Goal: Task Accomplishment & Management: Manage account settings

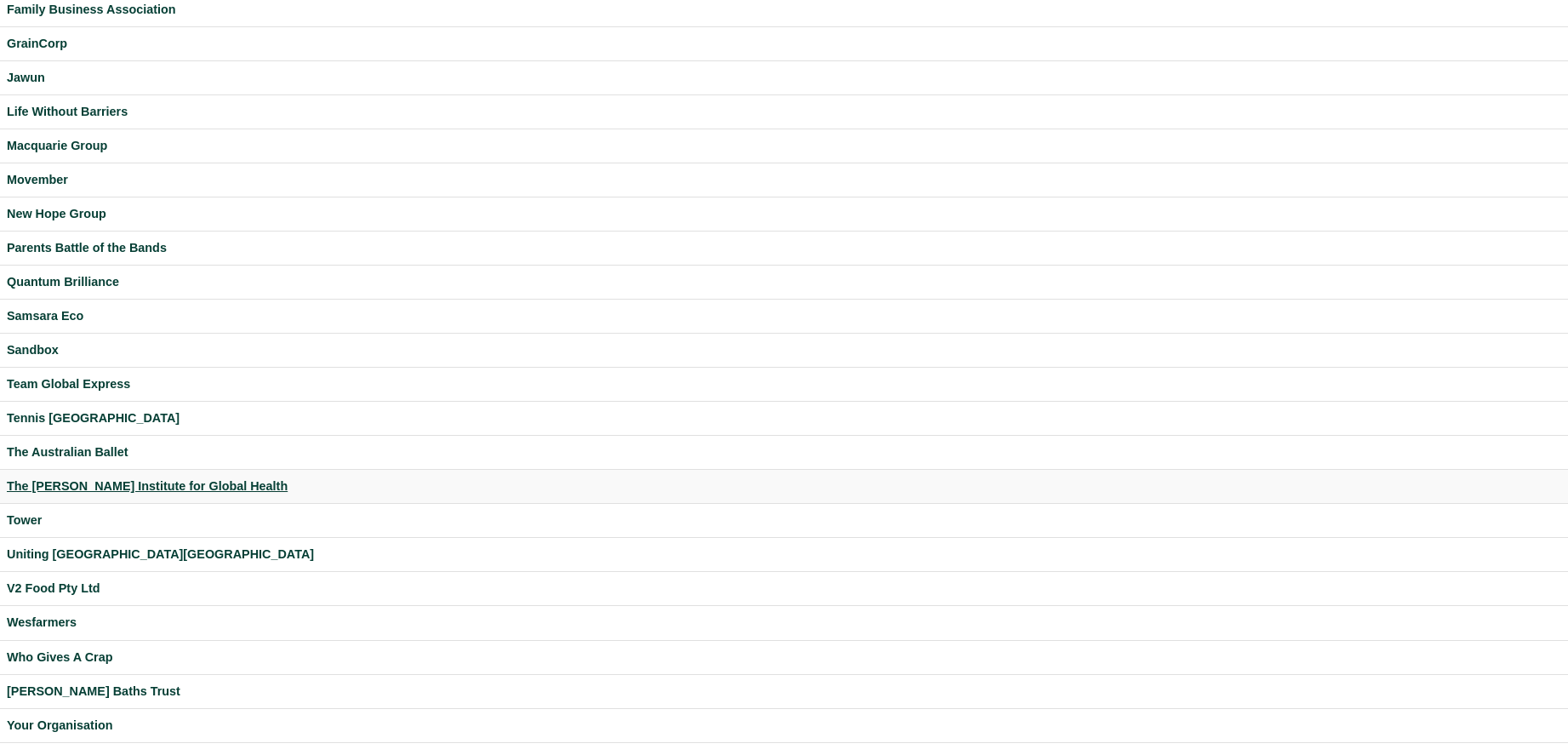
scroll to position [398, 0]
click at [65, 718] on div "Your Organisation" at bounding box center [784, 724] width 1554 height 20
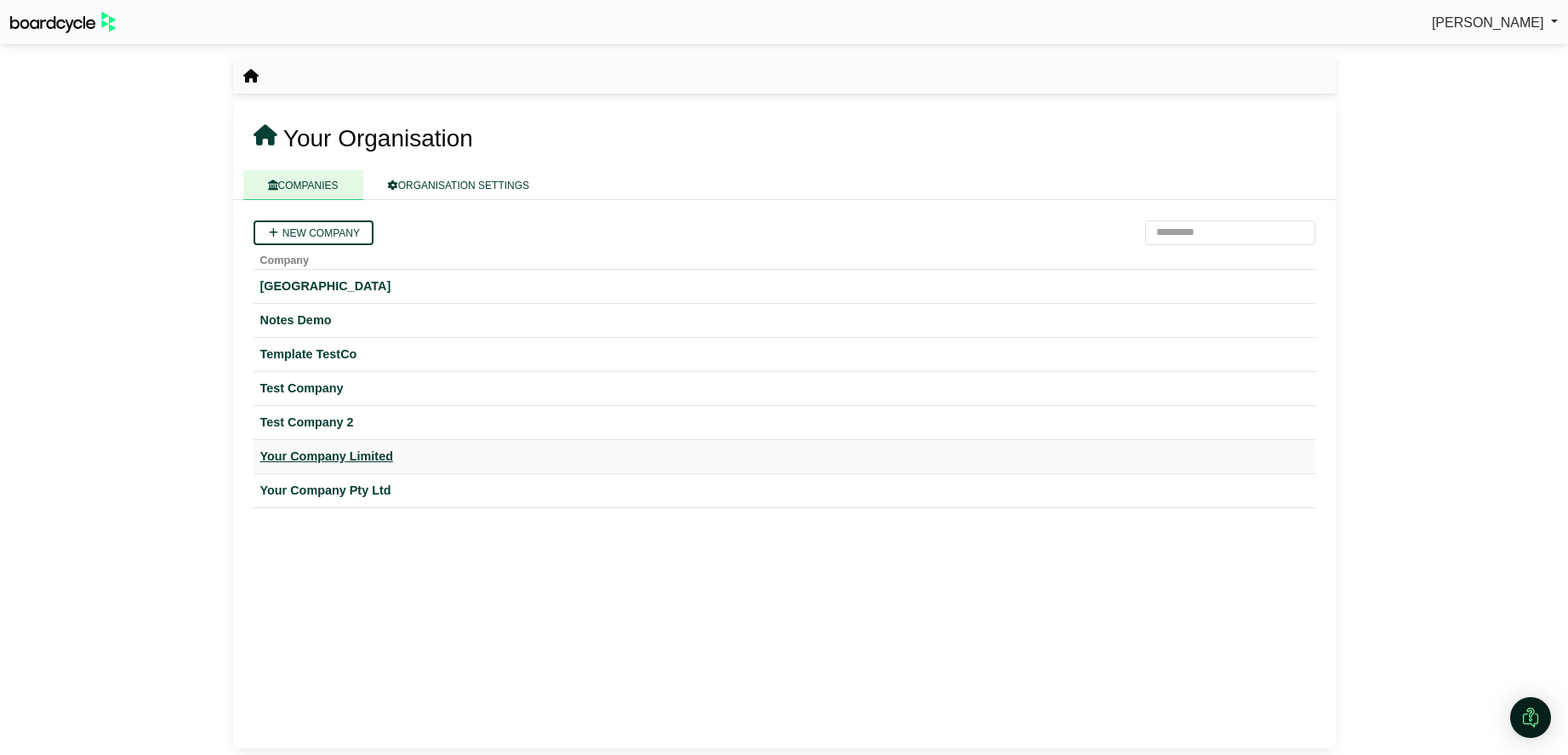
click at [329, 451] on div "Your Company Limited" at bounding box center [784, 456] width 1048 height 20
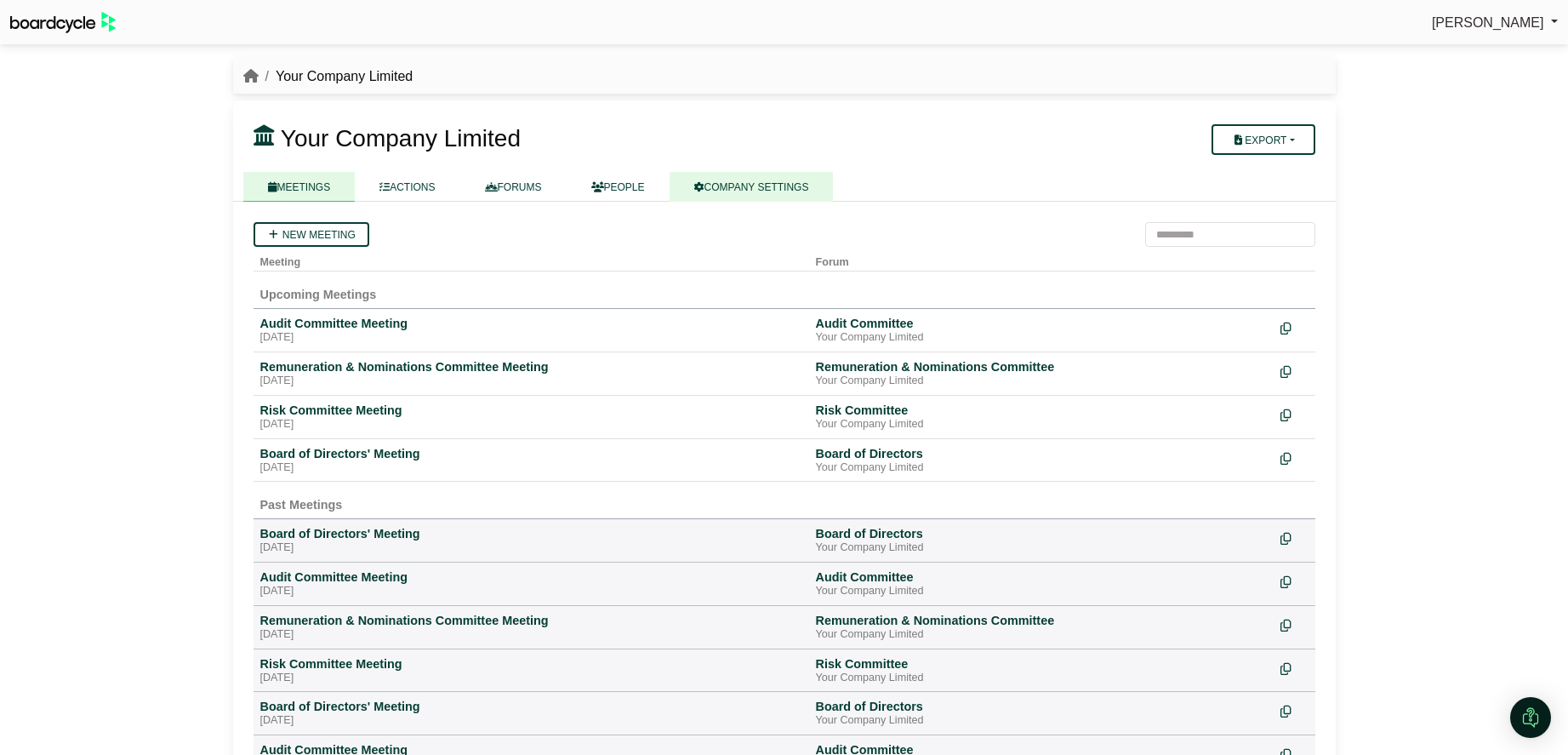
click at [731, 192] on link "COMPANY SETTINGS" at bounding box center [751, 186] width 164 height 30
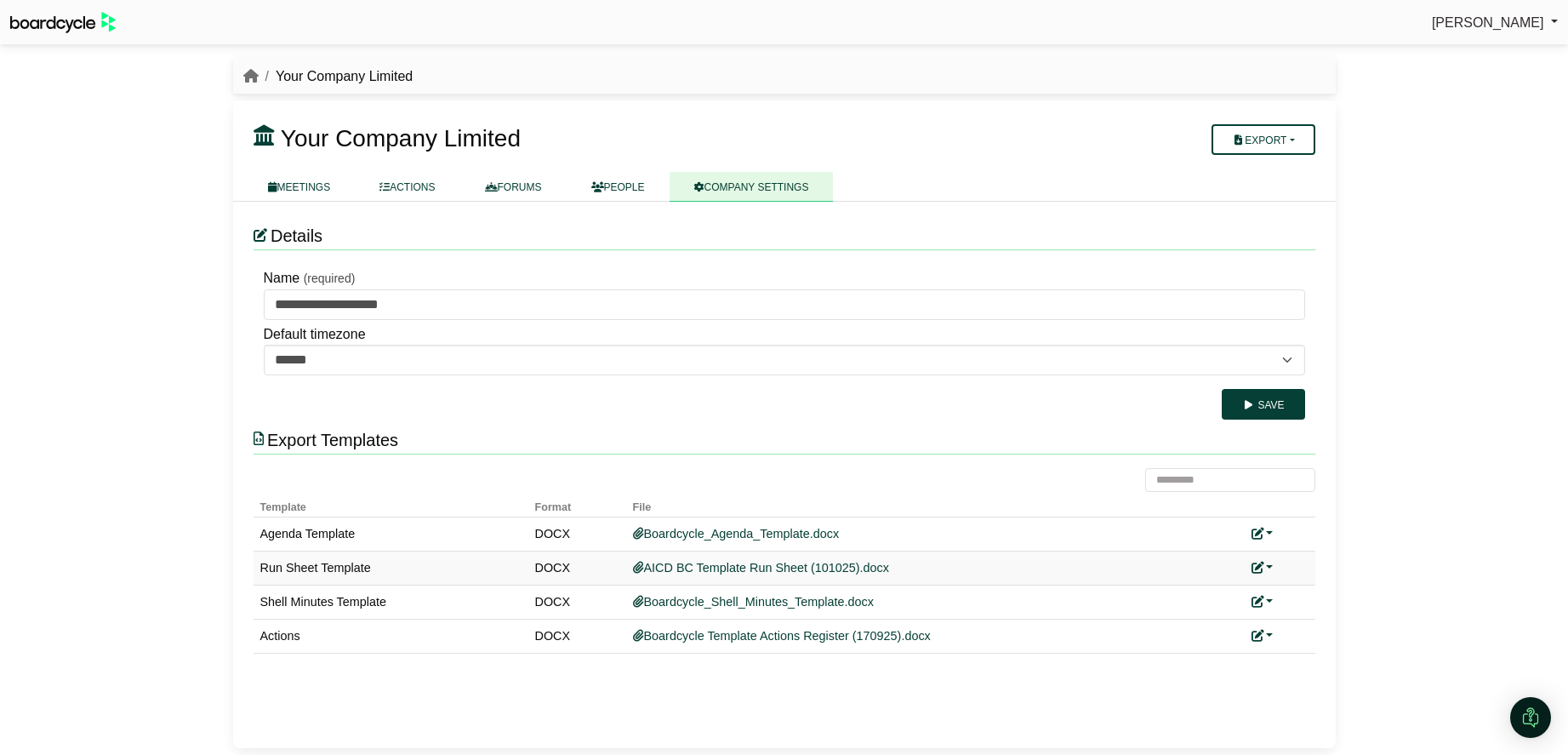
click at [1269, 565] on link at bounding box center [1263, 568] width 22 height 14
click at [1295, 621] on button "Remove custom template" at bounding box center [1338, 626] width 174 height 32
click at [1270, 632] on link at bounding box center [1263, 636] width 22 height 14
drag, startPoint x: 1310, startPoint y: 655, endPoint x: 1289, endPoint y: 652, distance: 21.2
click at [1310, 655] on link "Replace custom template" at bounding box center [1338, 661] width 174 height 32
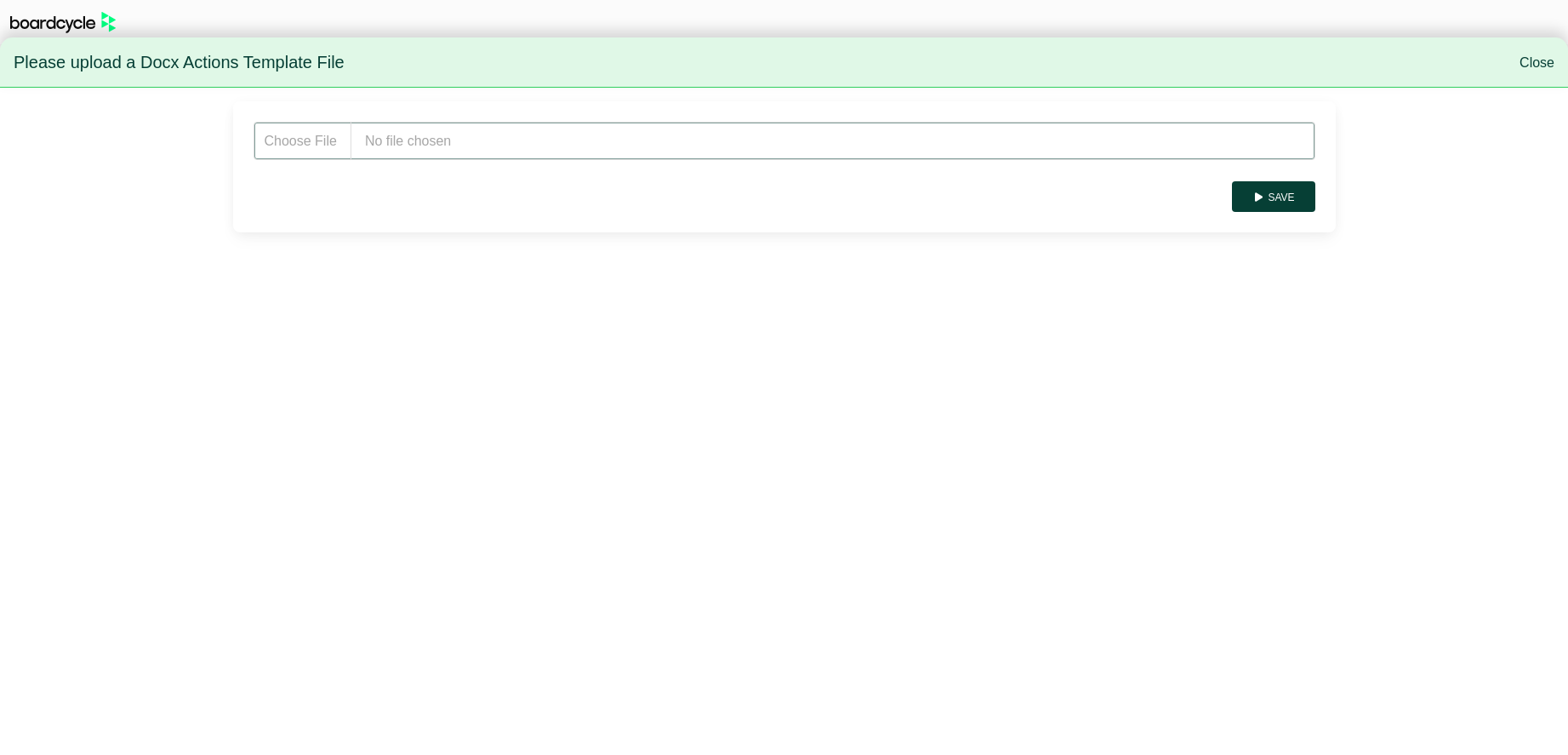
click at [417, 146] on input "file" at bounding box center [784, 140] width 1062 height 38
type input "**********"
click at [1273, 188] on button "Save" at bounding box center [1273, 197] width 83 height 31
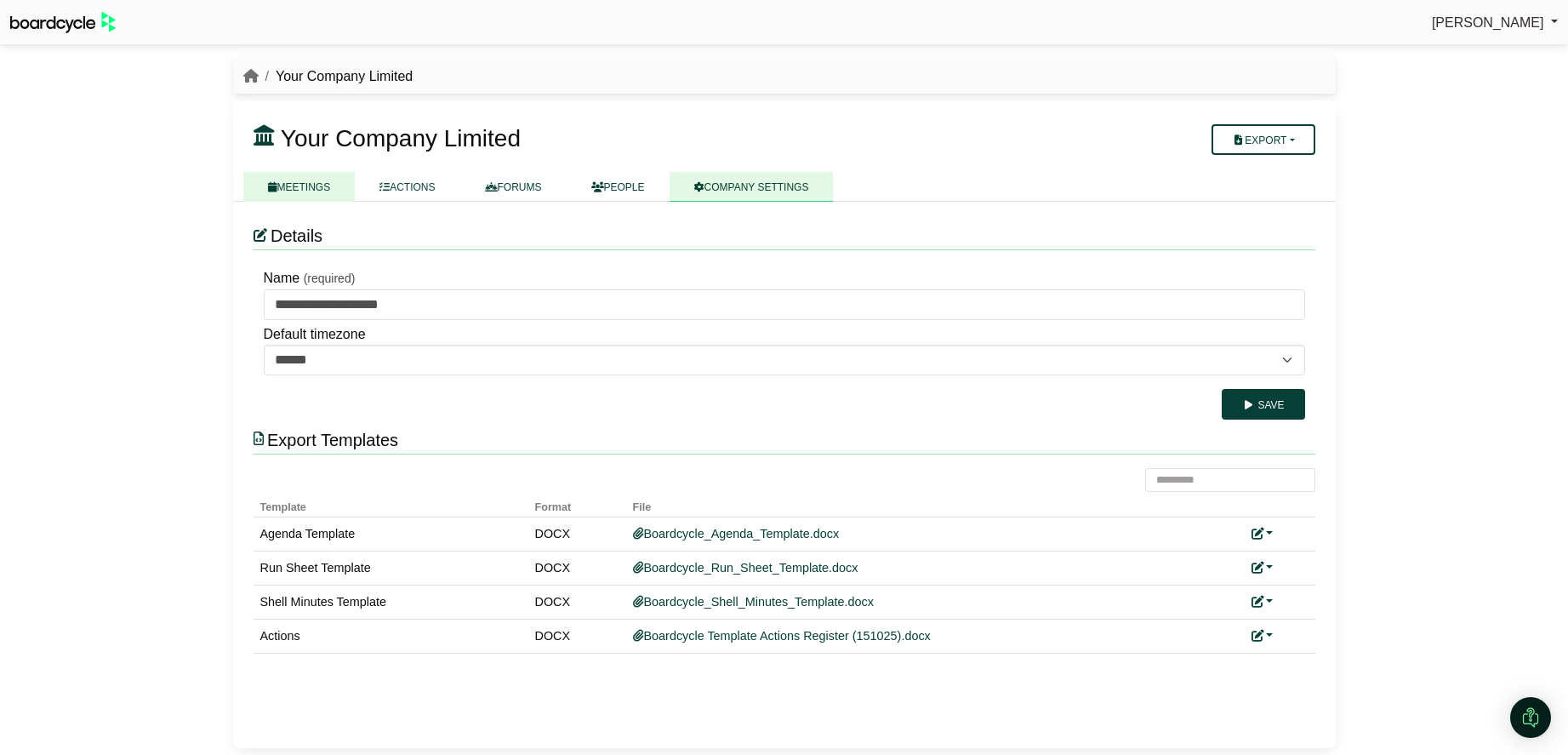
click at [302, 193] on link "MEETINGS" at bounding box center [299, 186] width 112 height 30
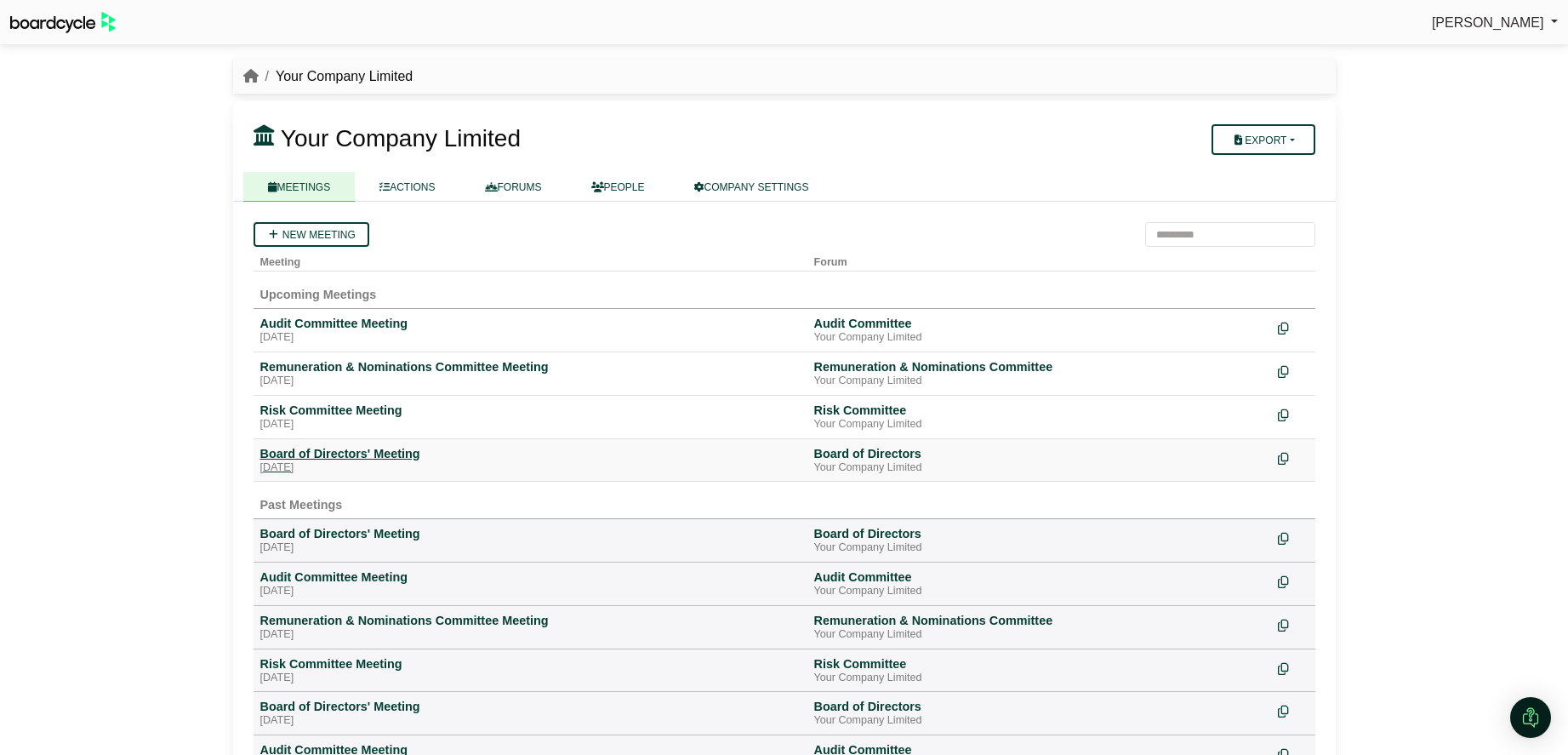
click at [331, 453] on div "Board of Directors' Meeting" at bounding box center [530, 454] width 540 height 15
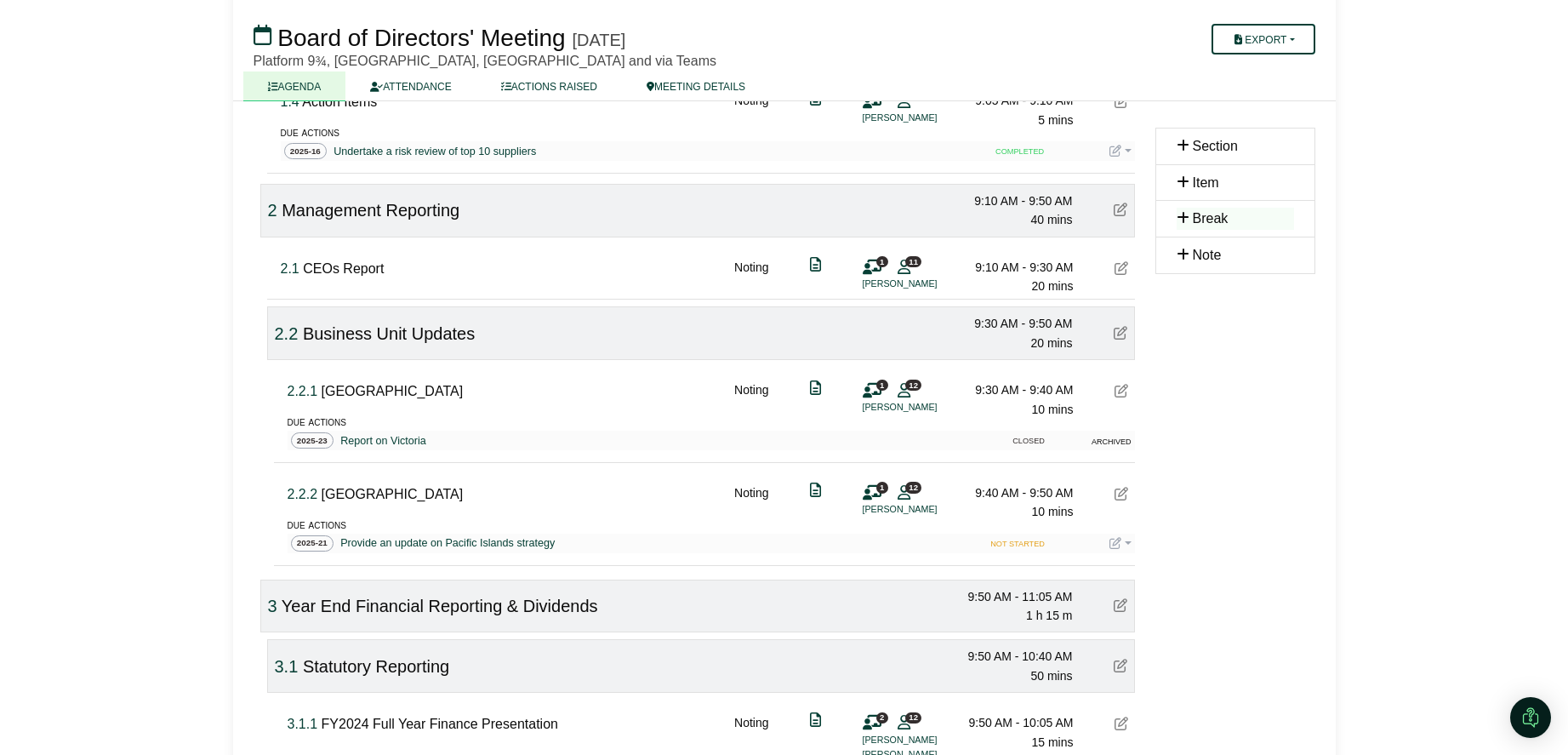
scroll to position [460, 0]
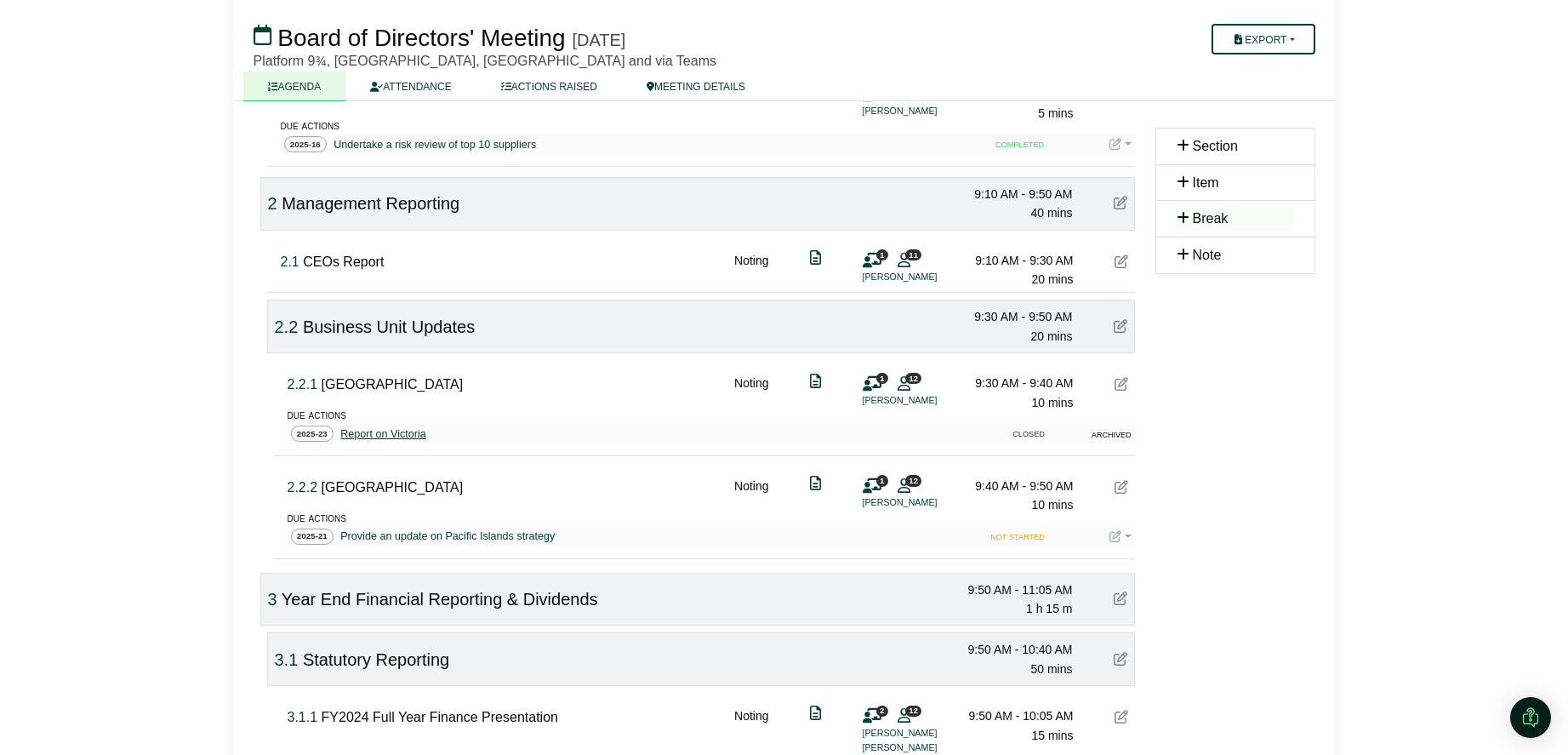
click at [360, 436] on div "Report on Victoria" at bounding box center [383, 434] width 93 height 17
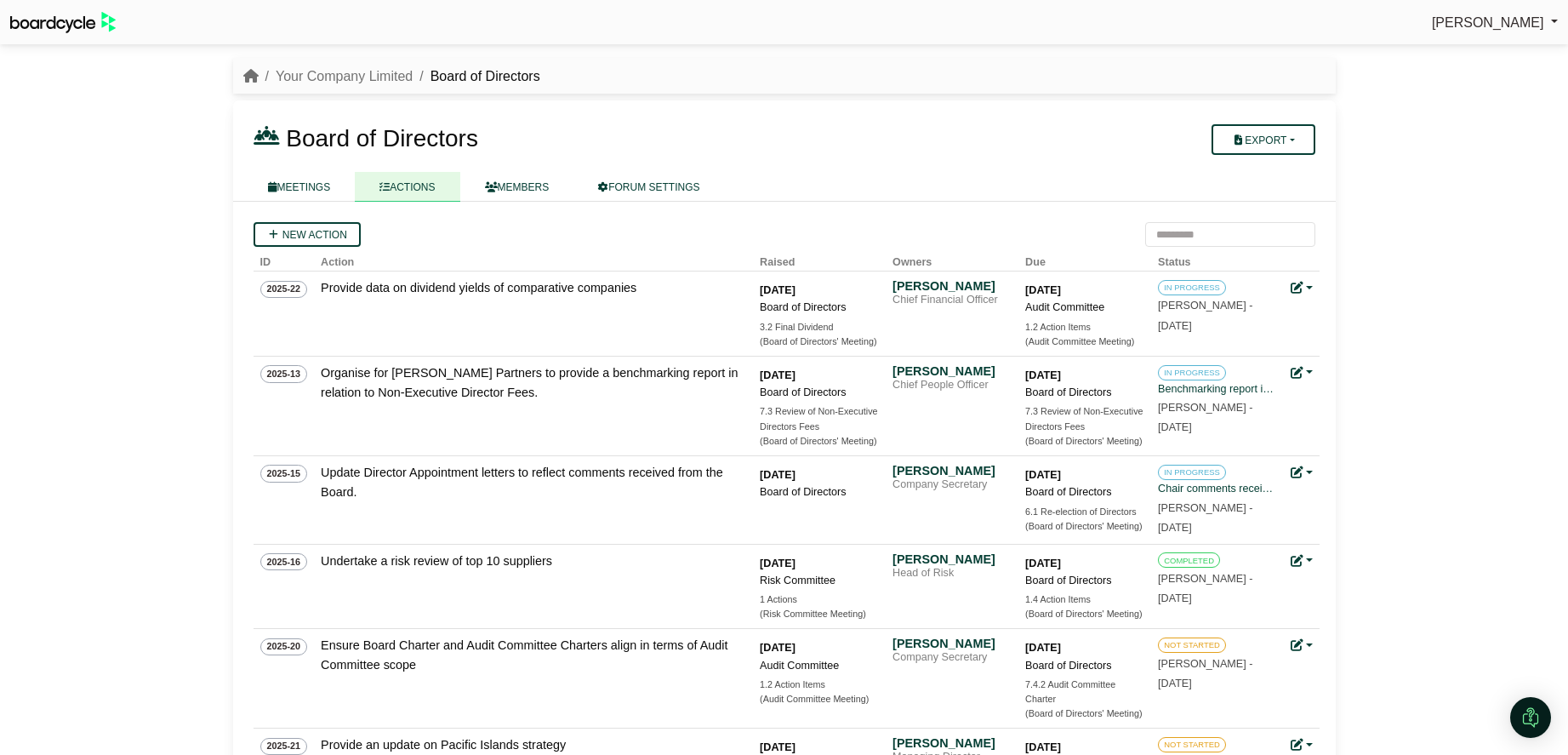
scroll to position [1006, 0]
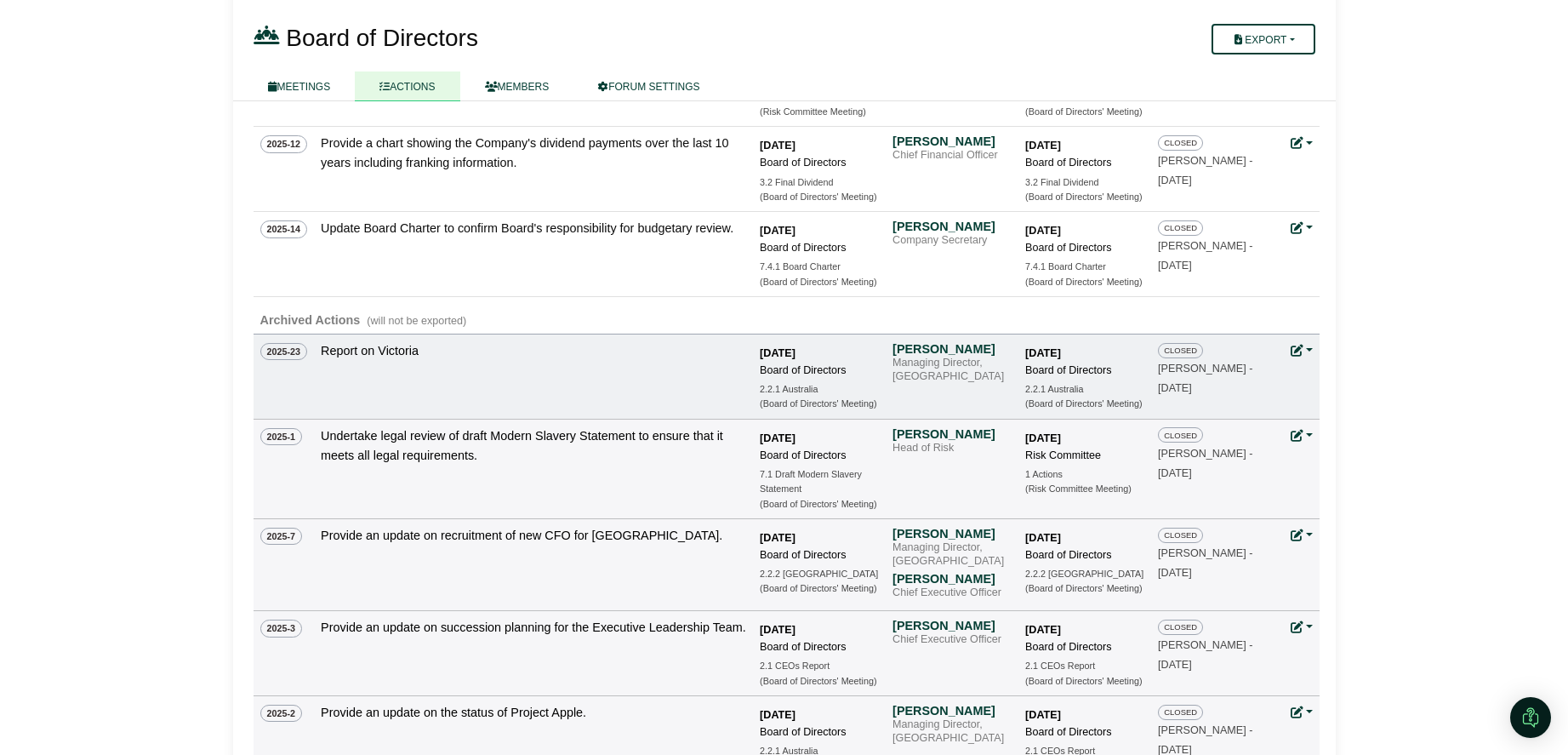
click at [1307, 349] on link at bounding box center [1302, 351] width 22 height 14
click at [1335, 375] on button "Unarchive action" at bounding box center [1359, 375] width 136 height 32
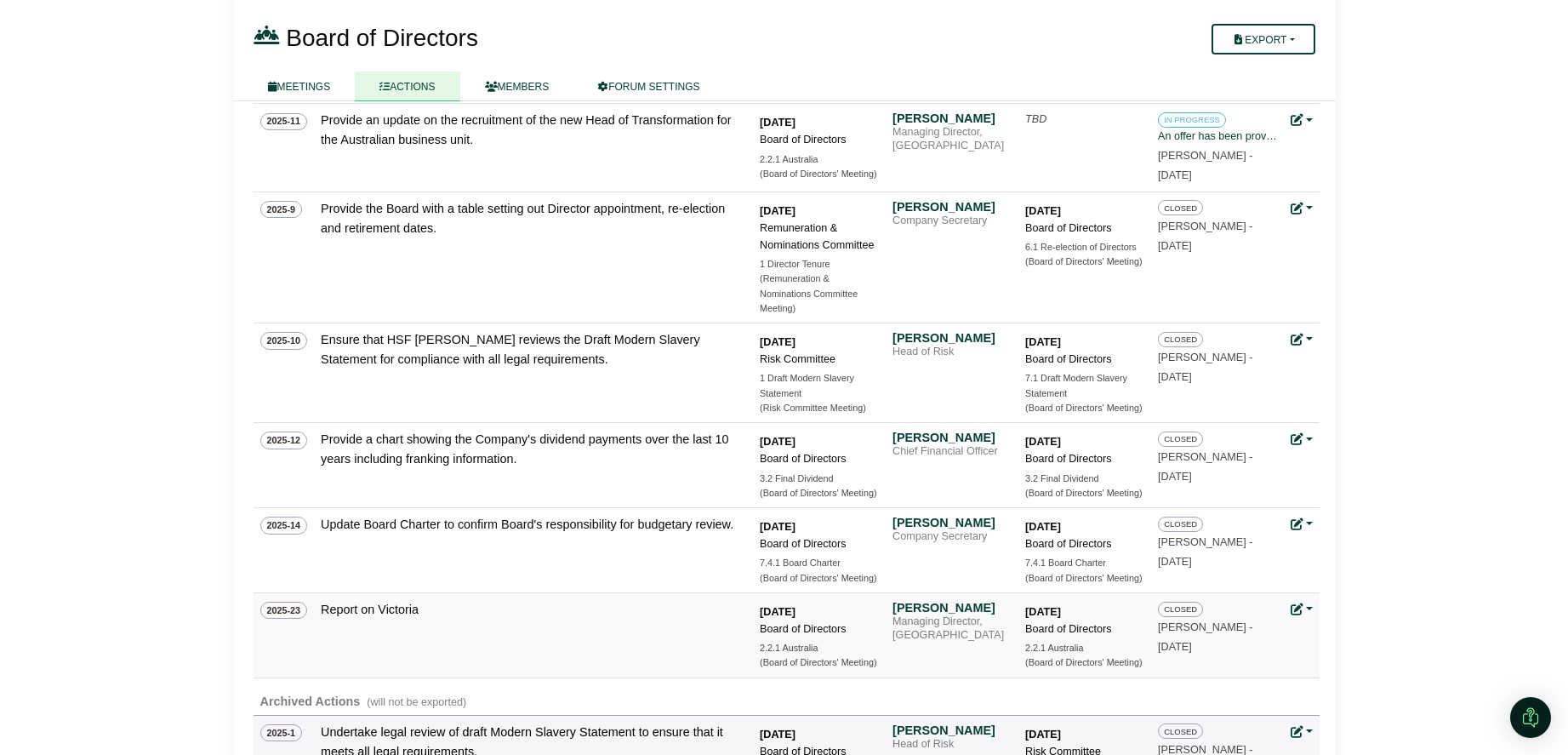
scroll to position [709, 0]
click at [1306, 611] on link at bounding box center [1302, 607] width 22 height 14
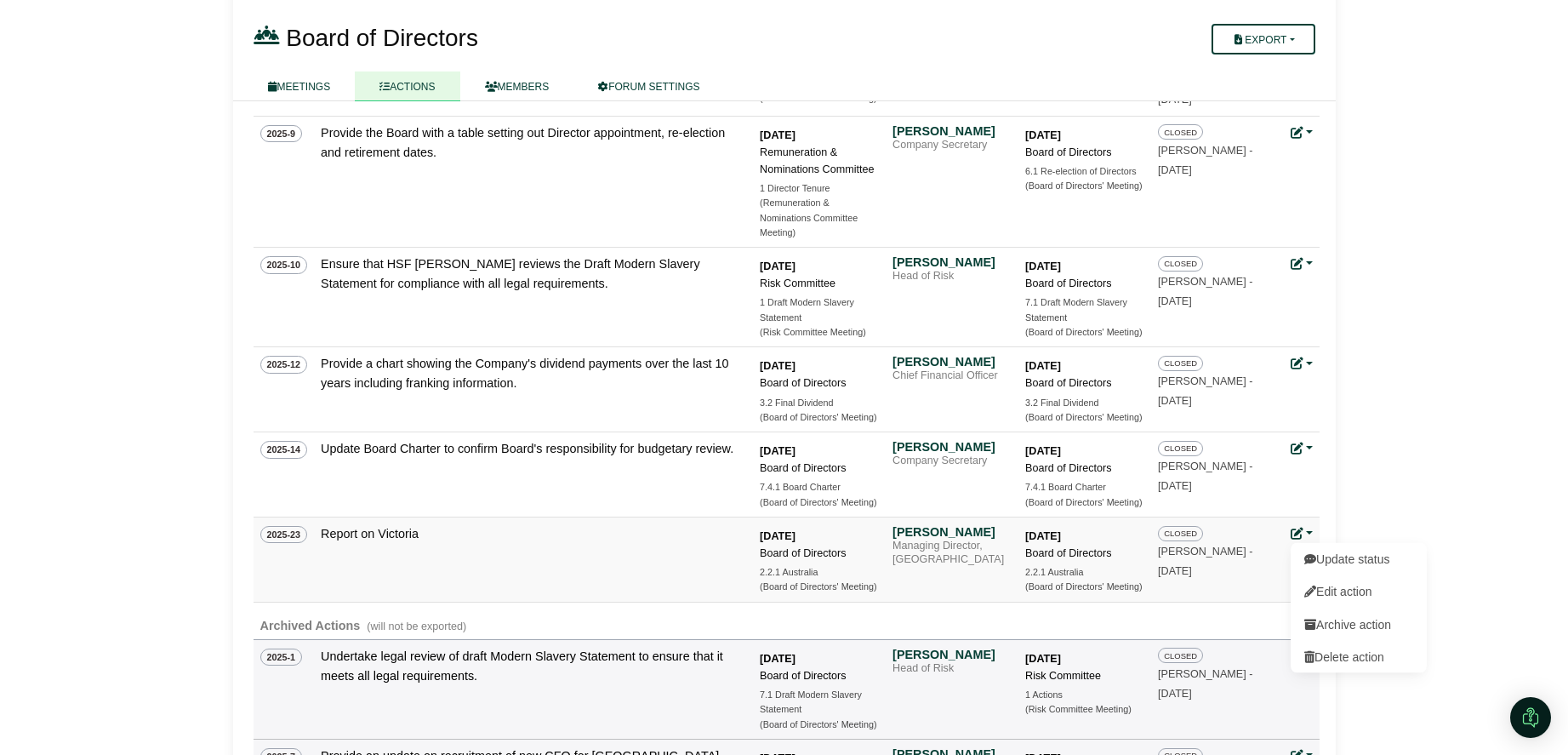
scroll to position [788, 0]
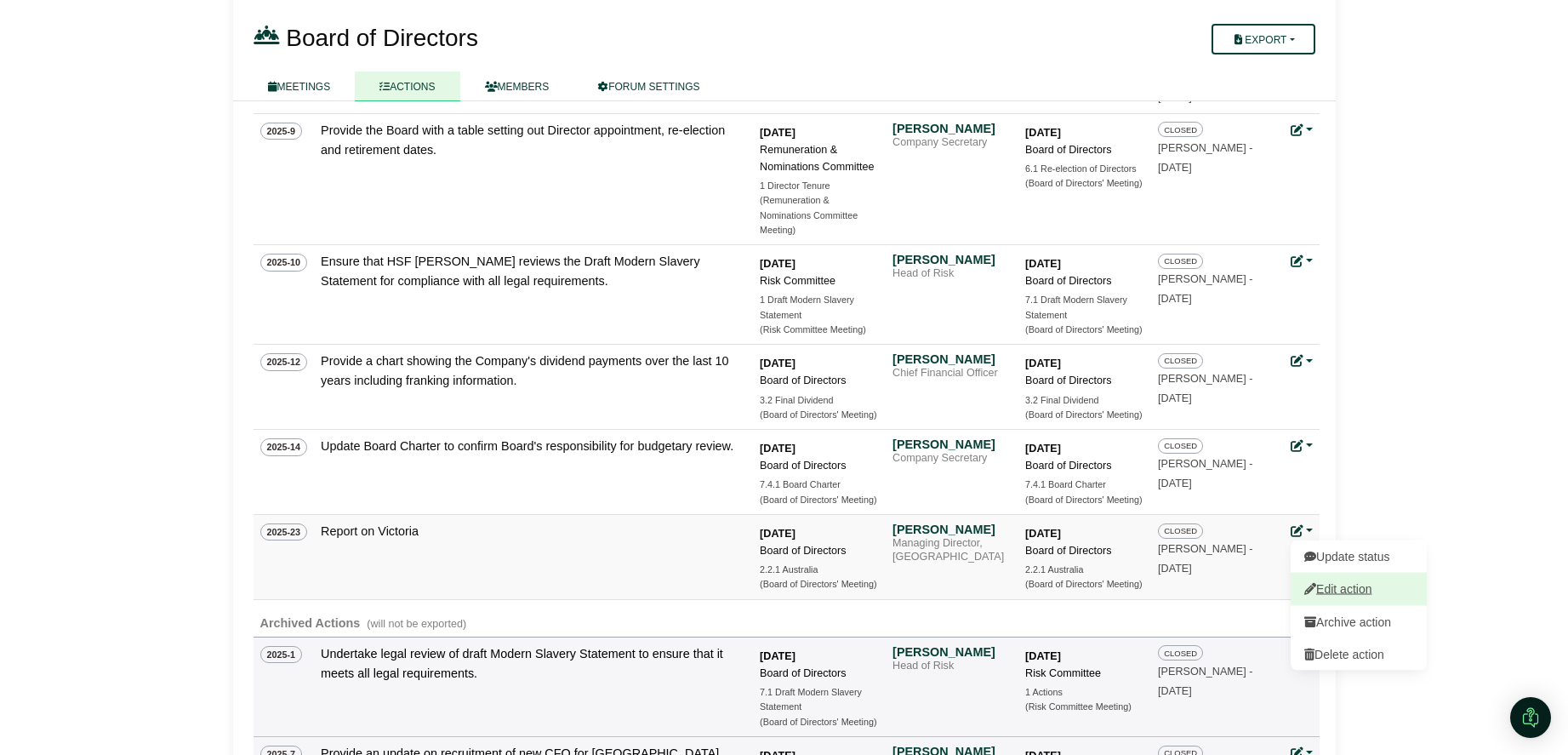
click at [1338, 583] on link "Edit action" at bounding box center [1359, 589] width 136 height 32
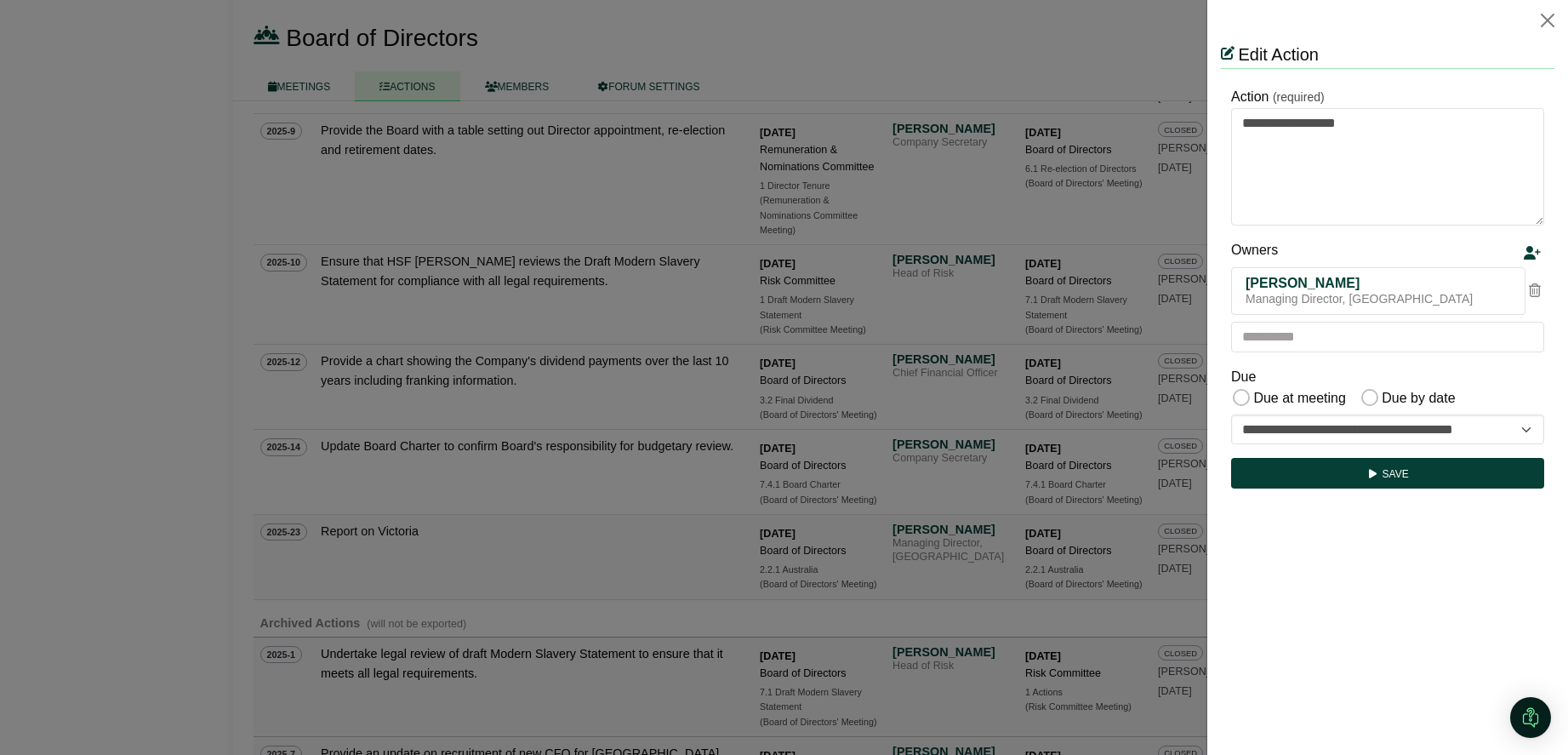
scroll to position [0, 0]
drag, startPoint x: 1389, startPoint y: 121, endPoint x: 1391, endPoint y: 160, distance: 39.1
click at [1388, 123] on textarea "**********" at bounding box center [1388, 167] width 313 height 117
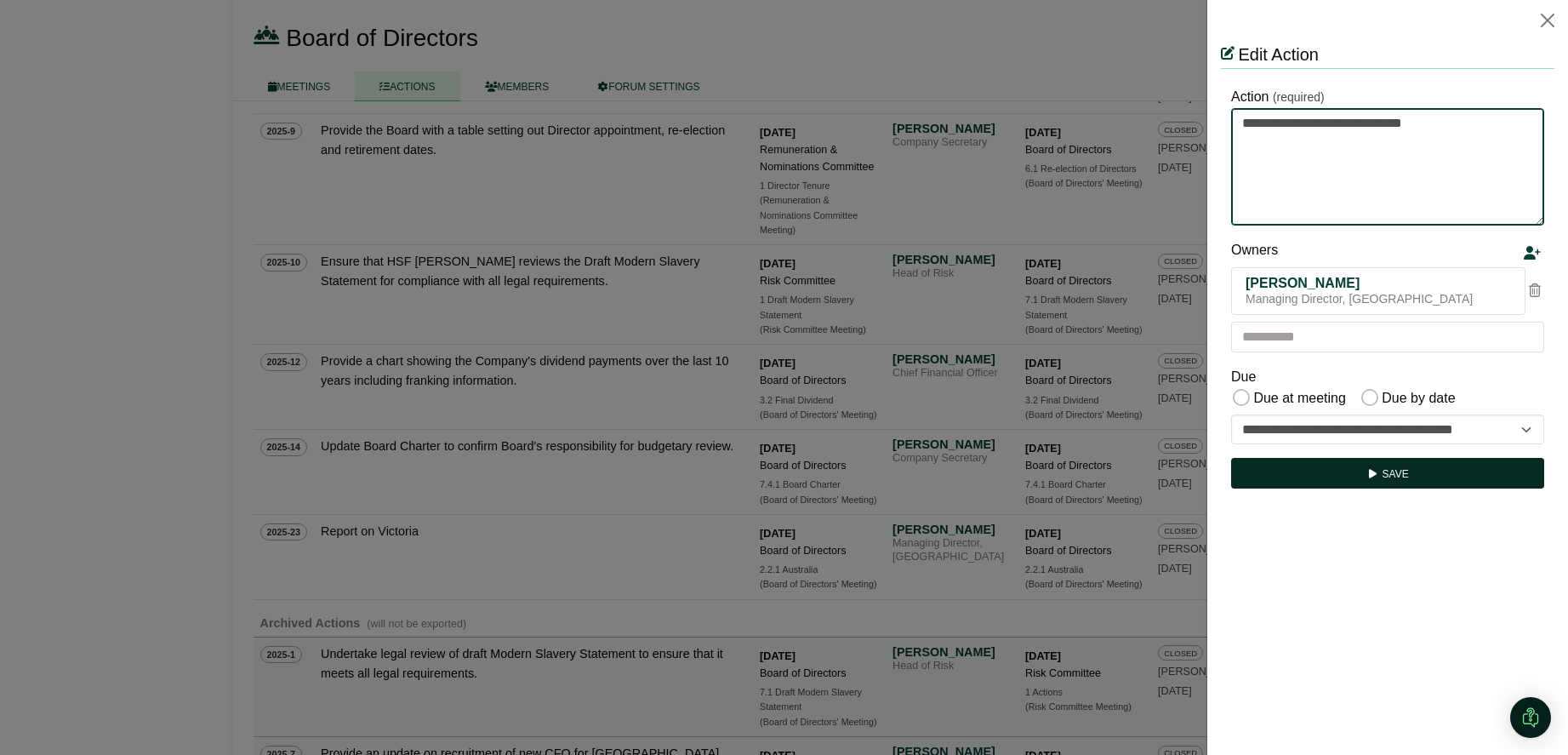
type textarea "**********"
click at [1405, 479] on button "Save" at bounding box center [1388, 473] width 313 height 31
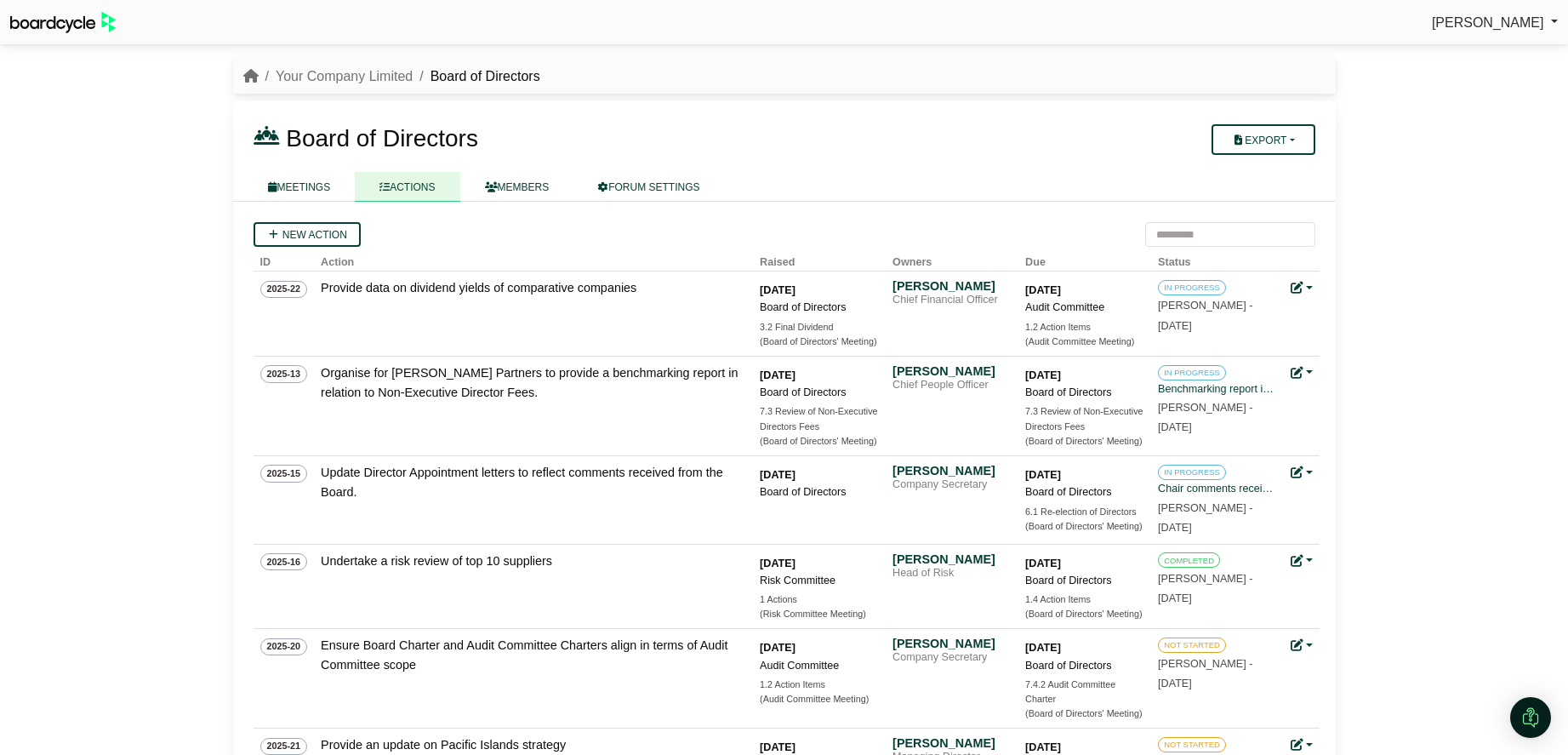
scroll to position [788, 0]
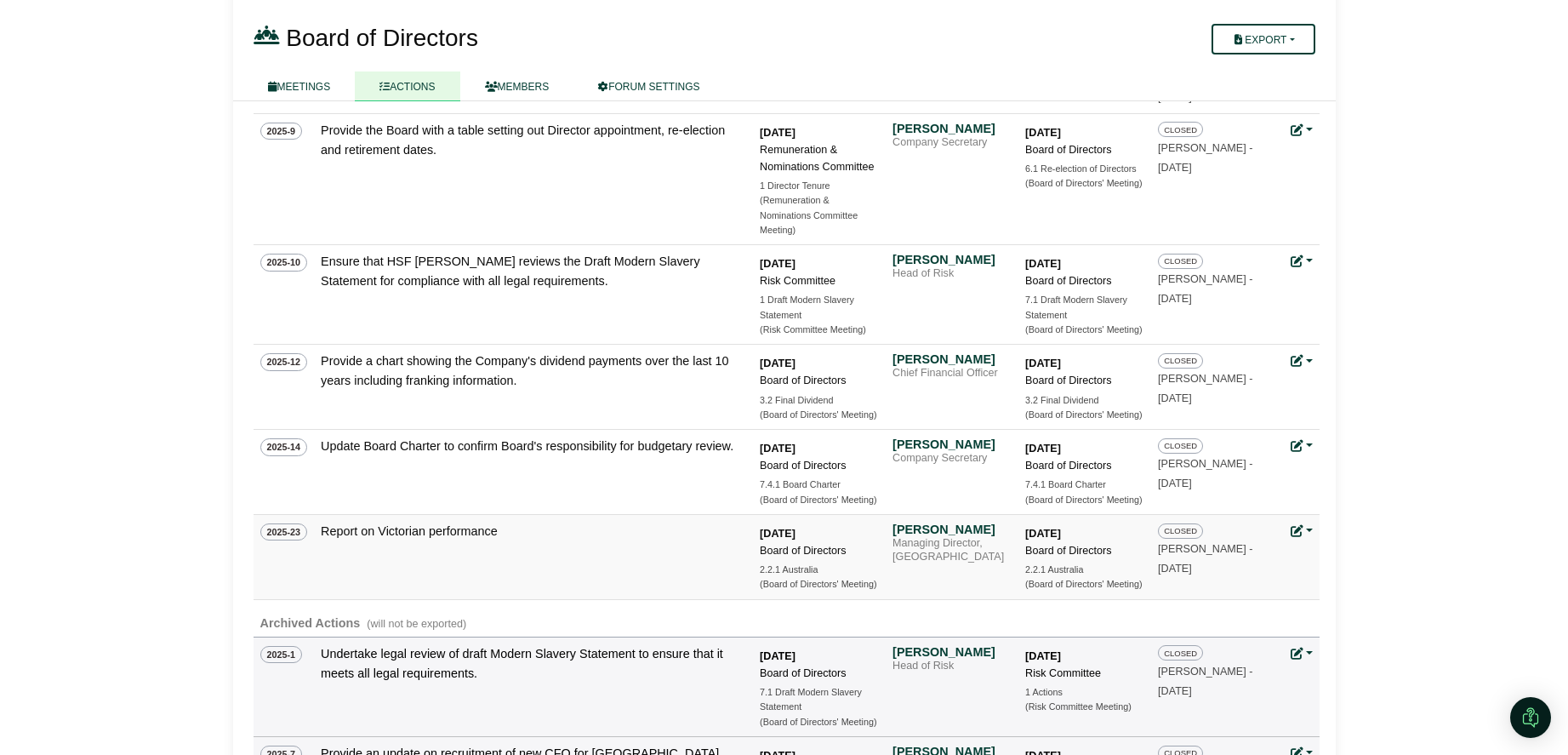
click at [1307, 531] on link at bounding box center [1302, 531] width 22 height 14
click at [1338, 558] on link "Update status" at bounding box center [1359, 556] width 136 height 32
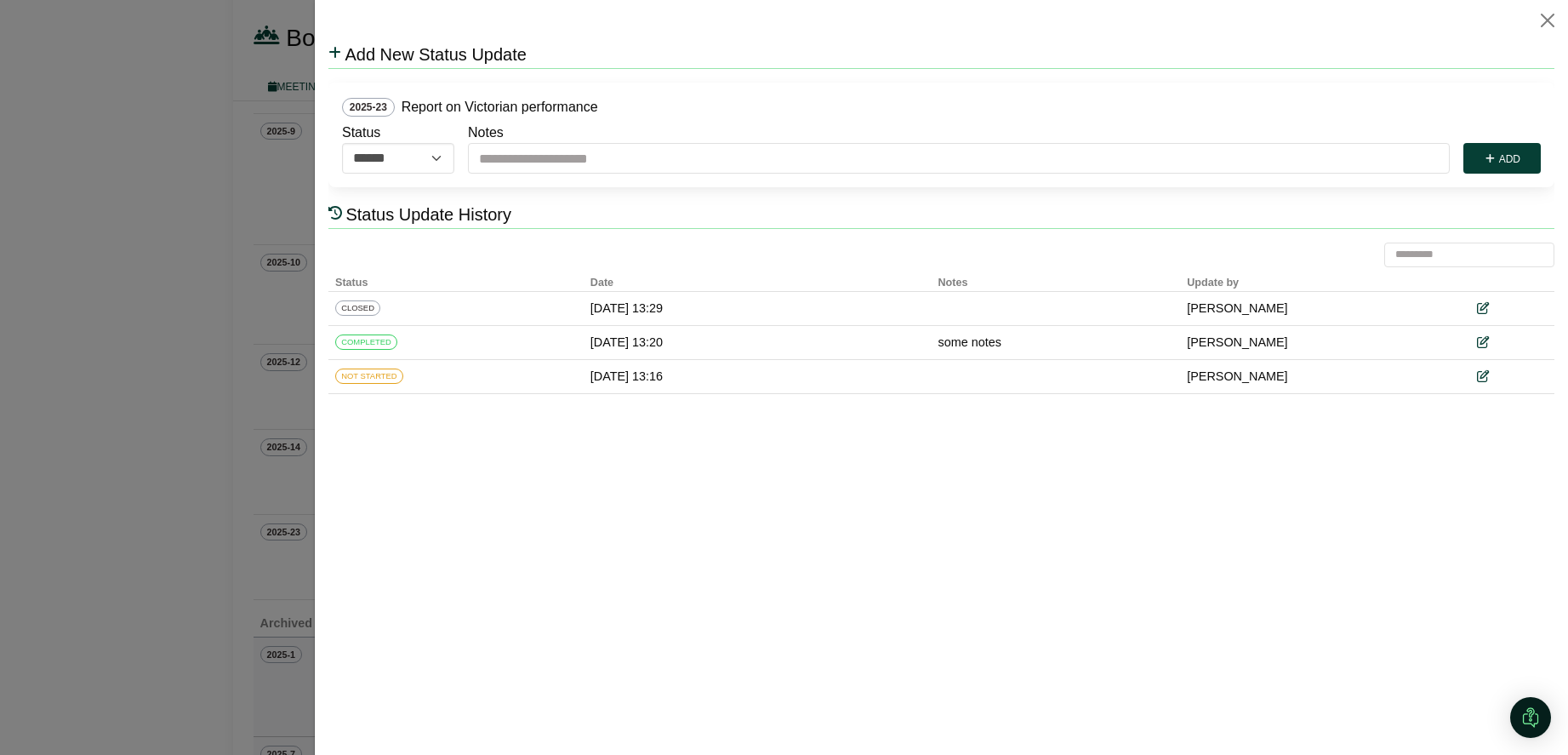
scroll to position [0, 0]
click at [1485, 309] on icon at bounding box center [1481, 309] width 12 height 12
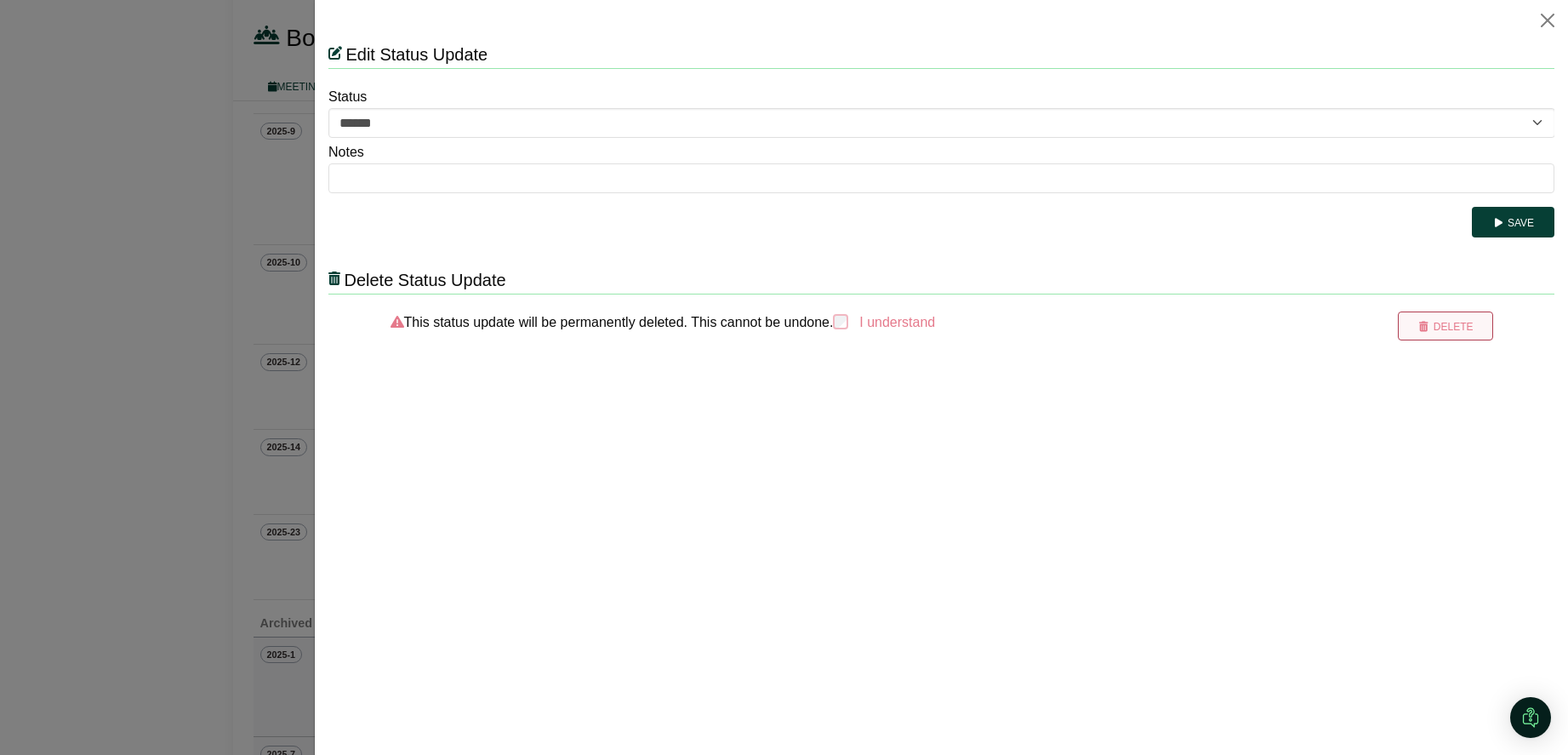
click at [1430, 323] on button "Delete" at bounding box center [1444, 326] width 94 height 29
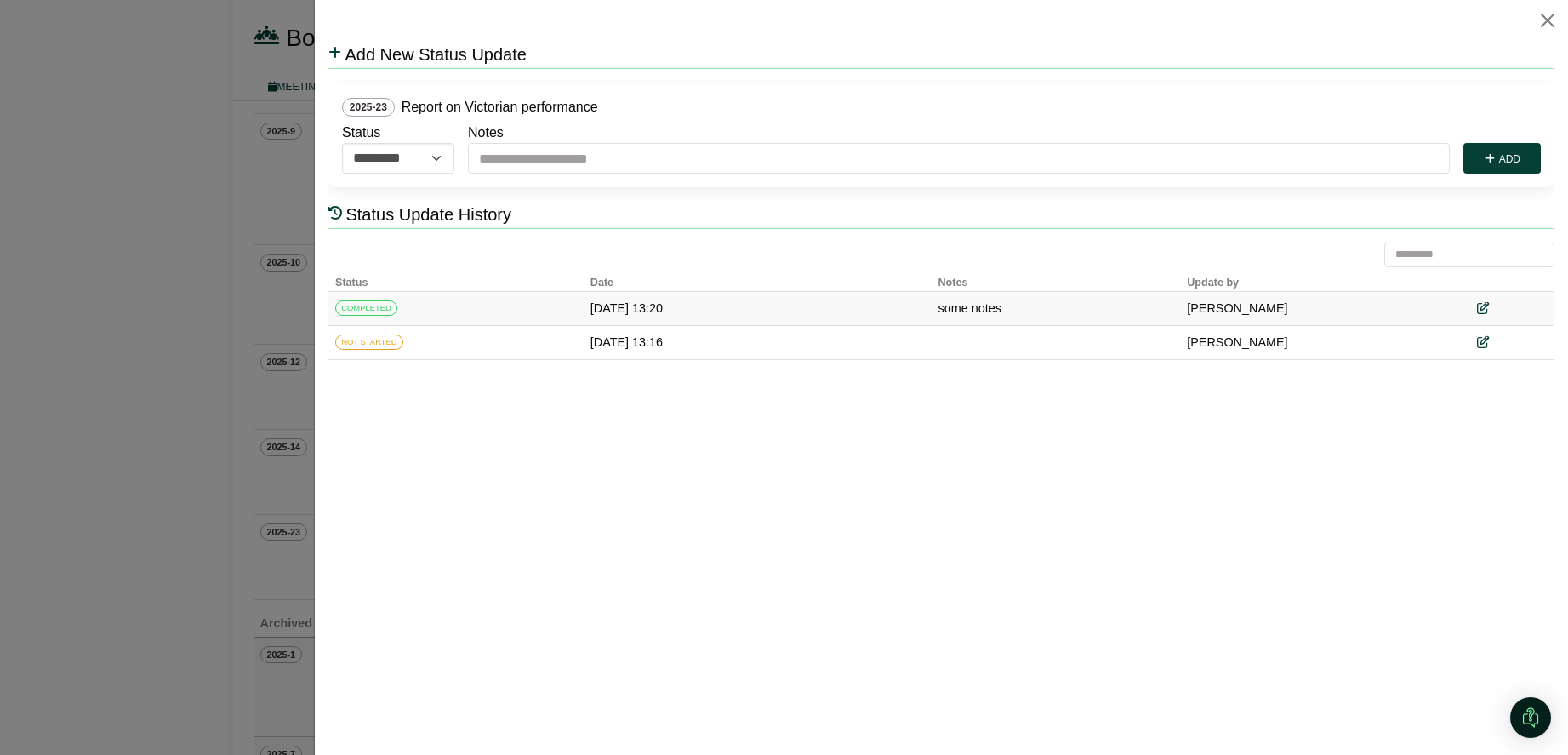
click at [1489, 310] on div at bounding box center [1511, 308] width 71 height 20
click at [1481, 306] on icon at bounding box center [1481, 309] width 12 height 12
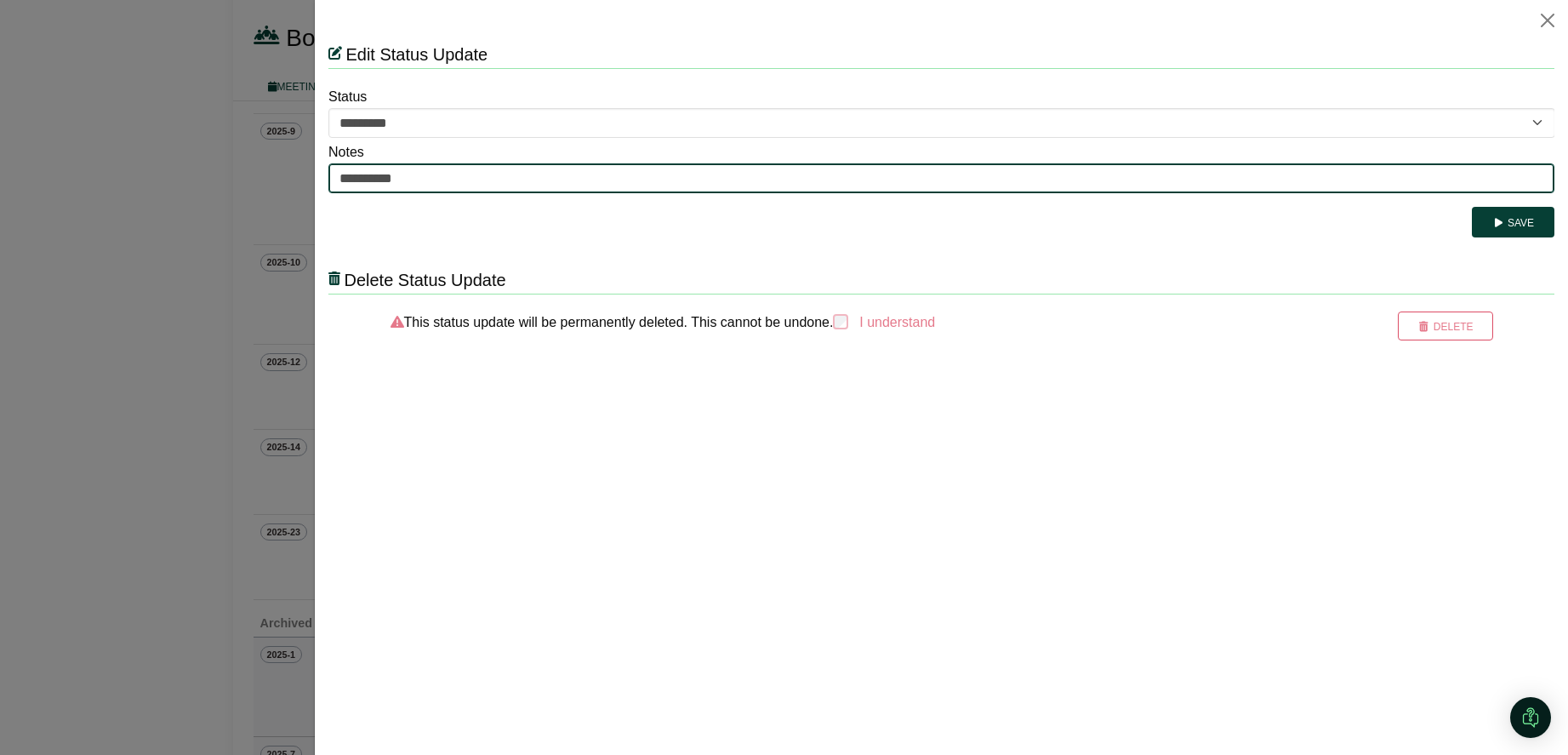
drag, startPoint x: 421, startPoint y: 178, endPoint x: 328, endPoint y: 175, distance: 93.0
click at [328, 172] on html "**********" at bounding box center [940, 191] width 1226 height 300
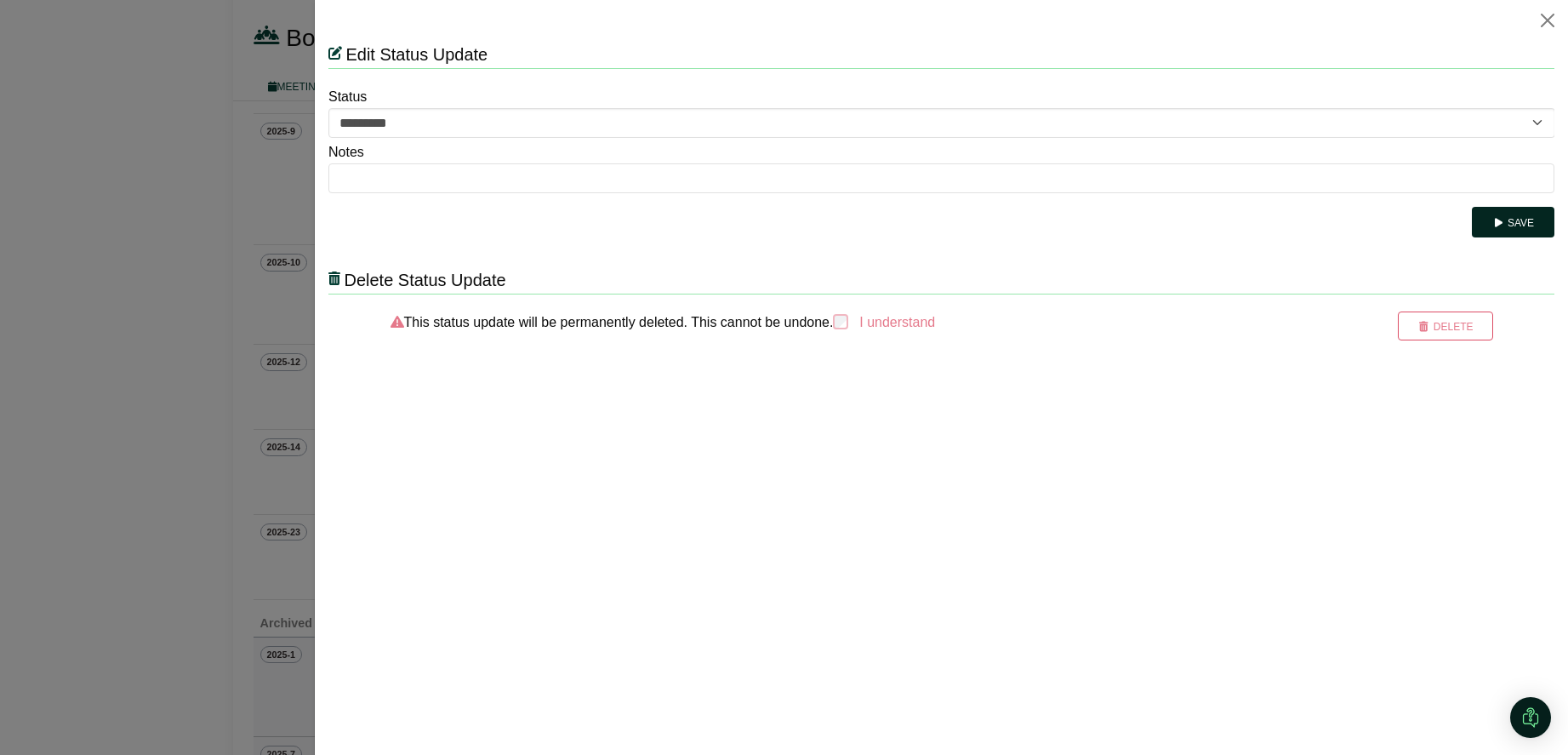
click at [1499, 223] on icon "submit" at bounding box center [1497, 223] width 13 height 10
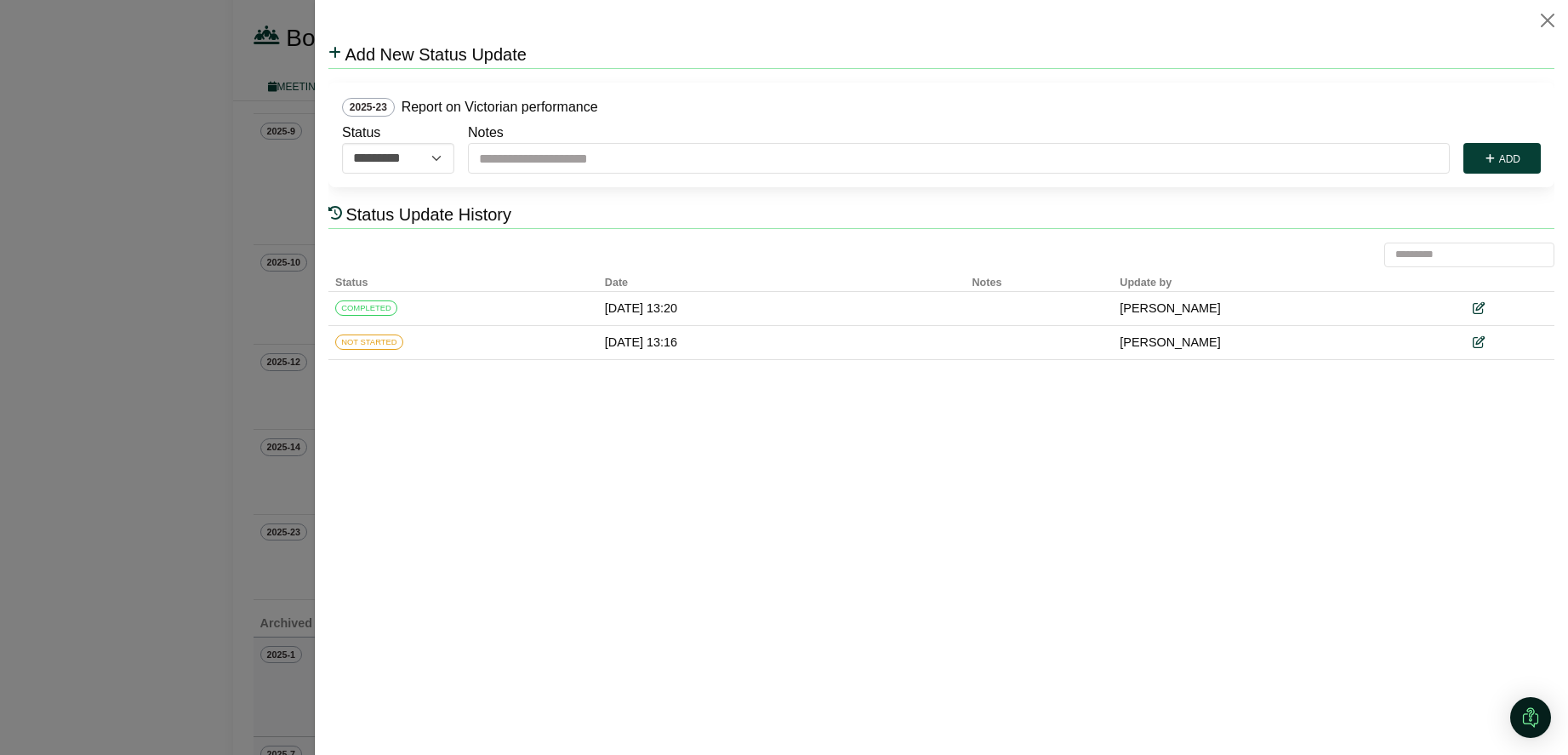
click at [183, 358] on div at bounding box center [784, 377] width 1568 height 755
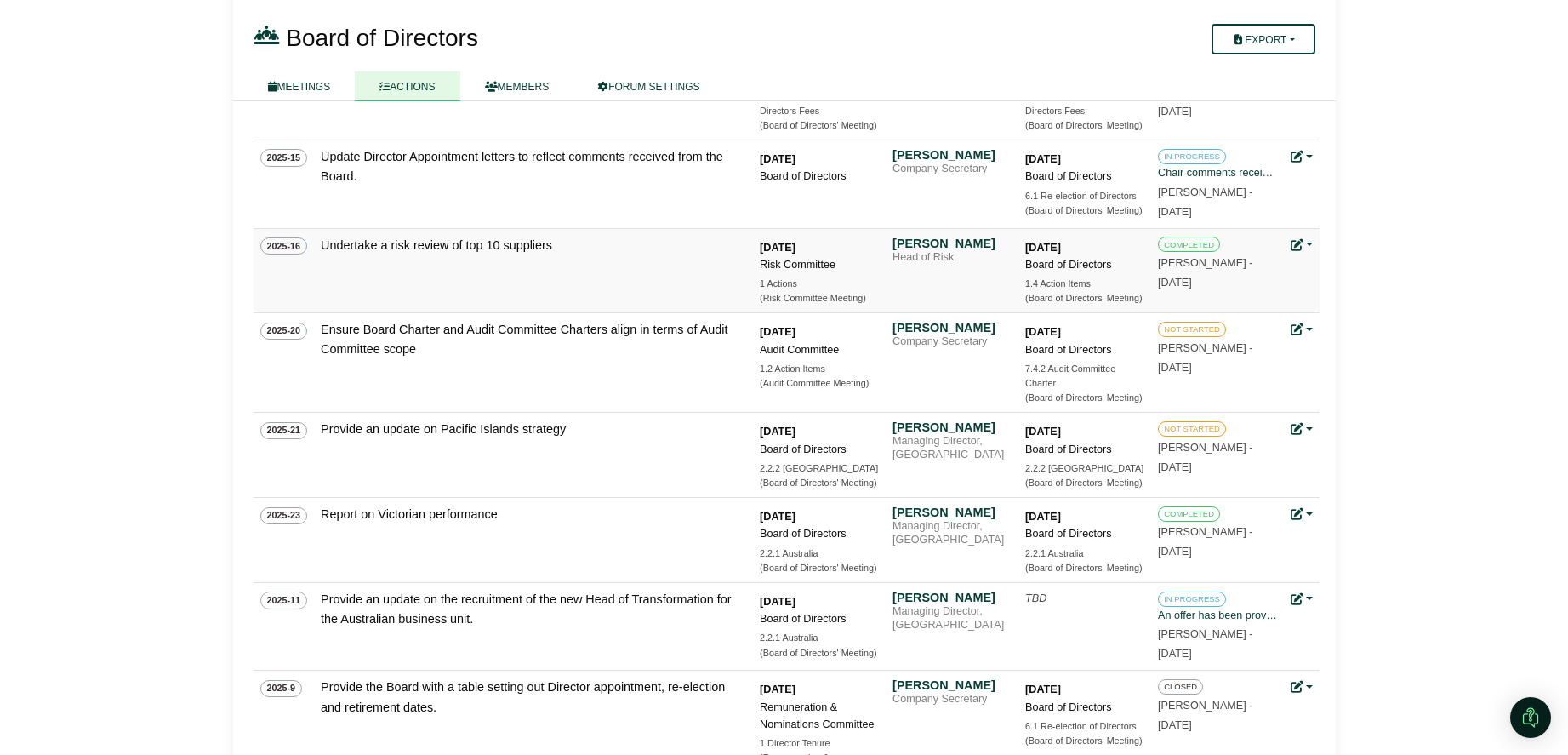
scroll to position [366, 0]
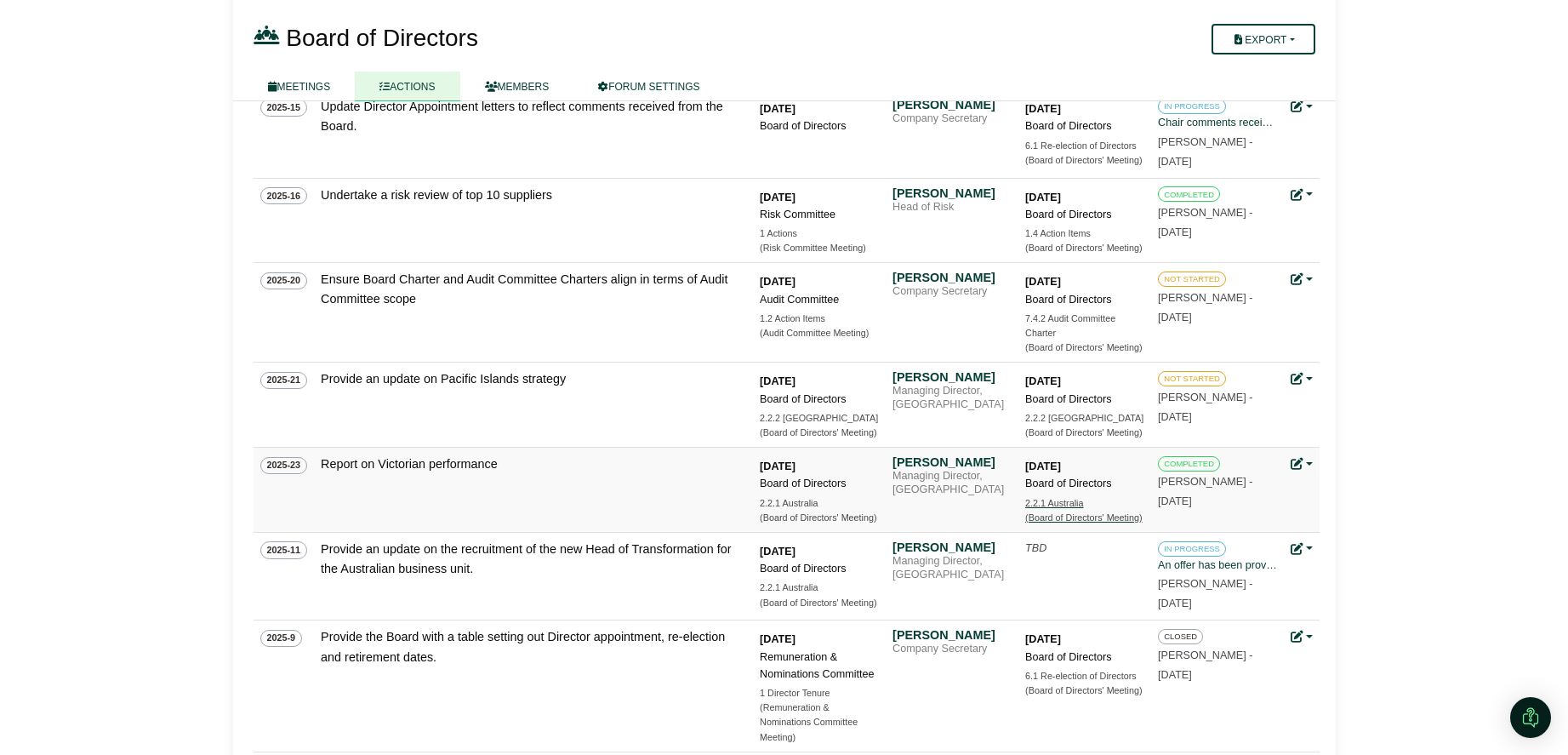
click at [1068, 512] on div "(Board of Directors' Meeting)" at bounding box center [1085, 518] width 119 height 14
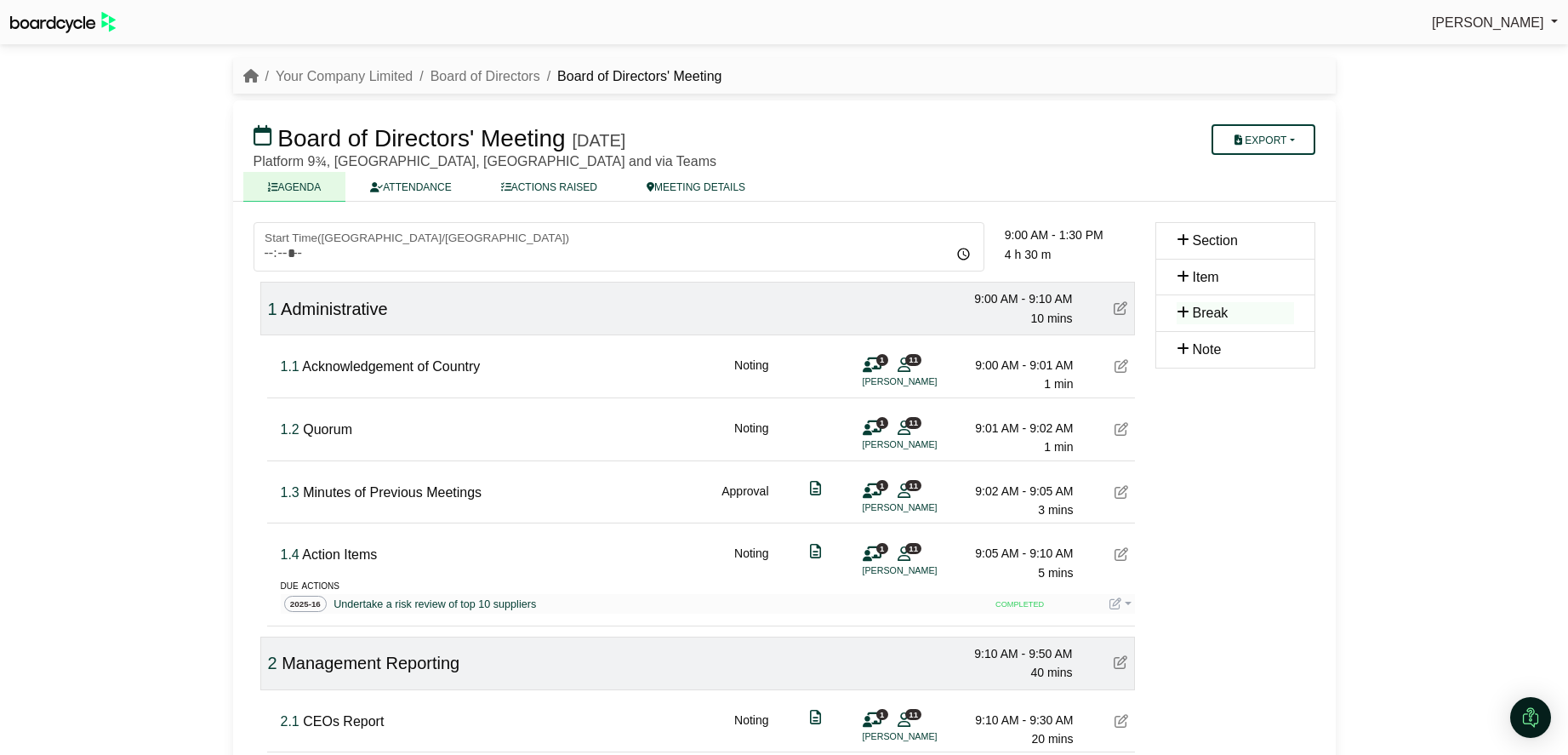
scroll to position [487, 0]
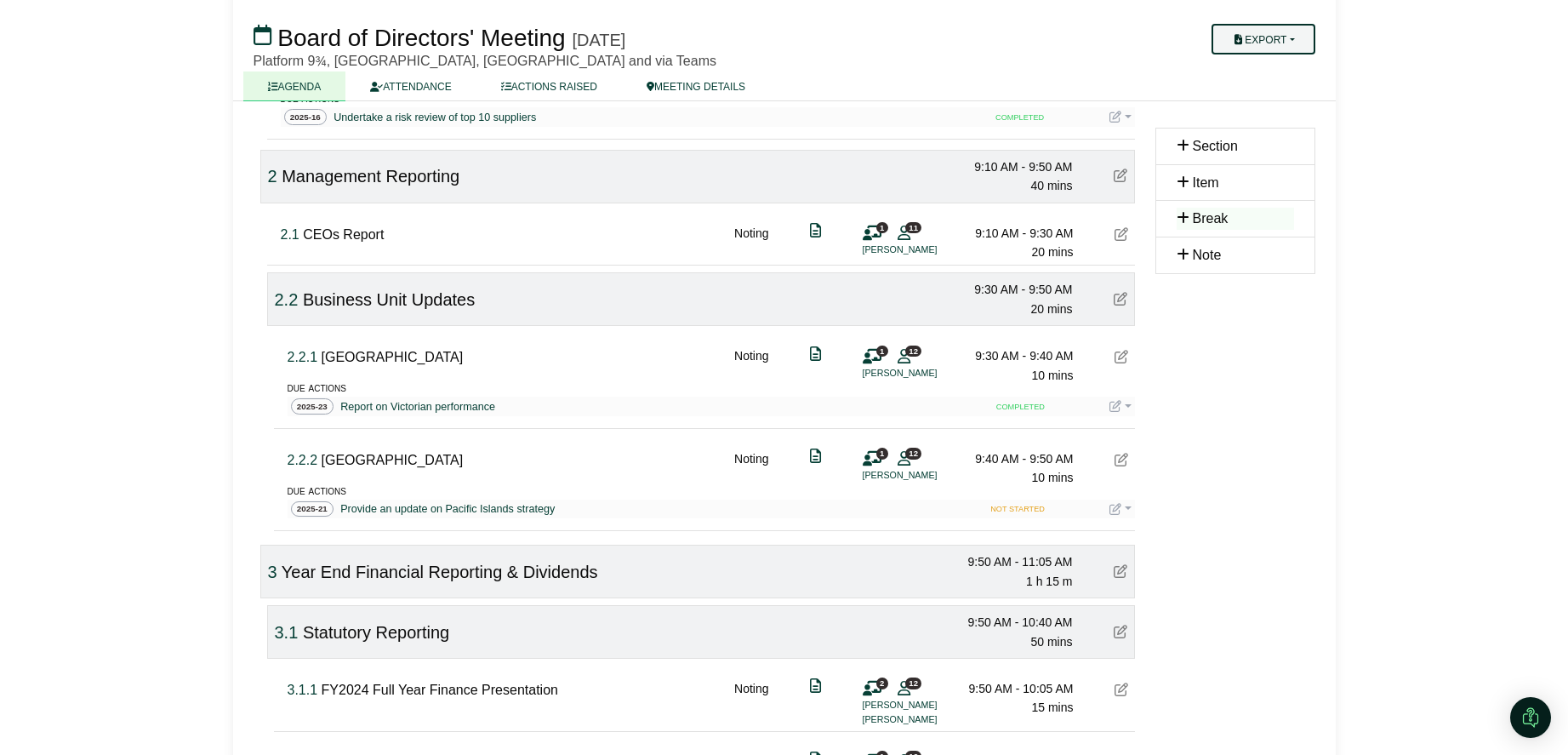
click at [1300, 46] on button "Export" at bounding box center [1263, 39] width 103 height 31
click at [1263, 143] on link "Actions" at bounding box center [1280, 146] width 148 height 26
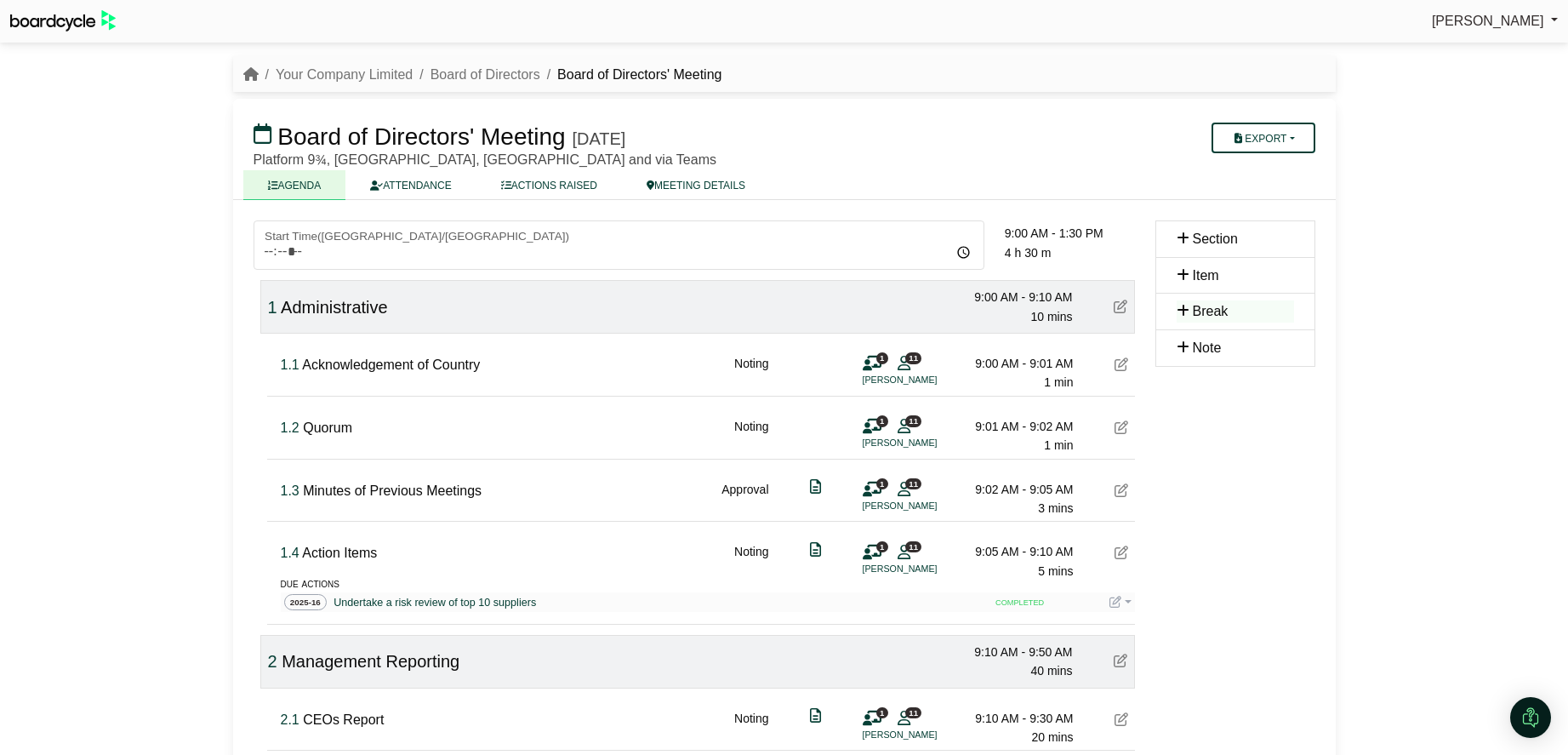
scroll to position [3, 0]
click at [293, 70] on link "Your Company Limited" at bounding box center [344, 73] width 137 height 14
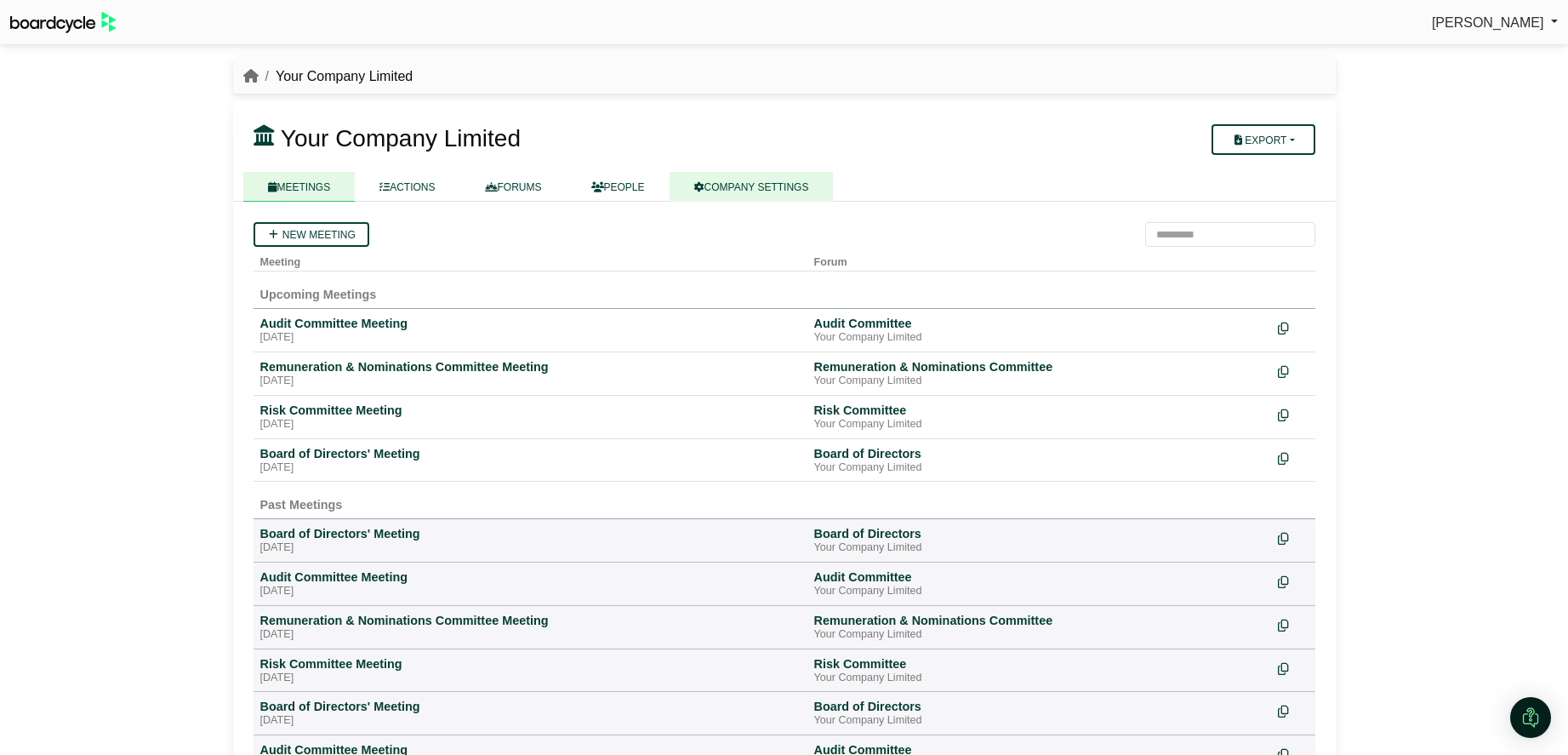
click at [737, 189] on link "COMPANY SETTINGS" at bounding box center [751, 186] width 164 height 30
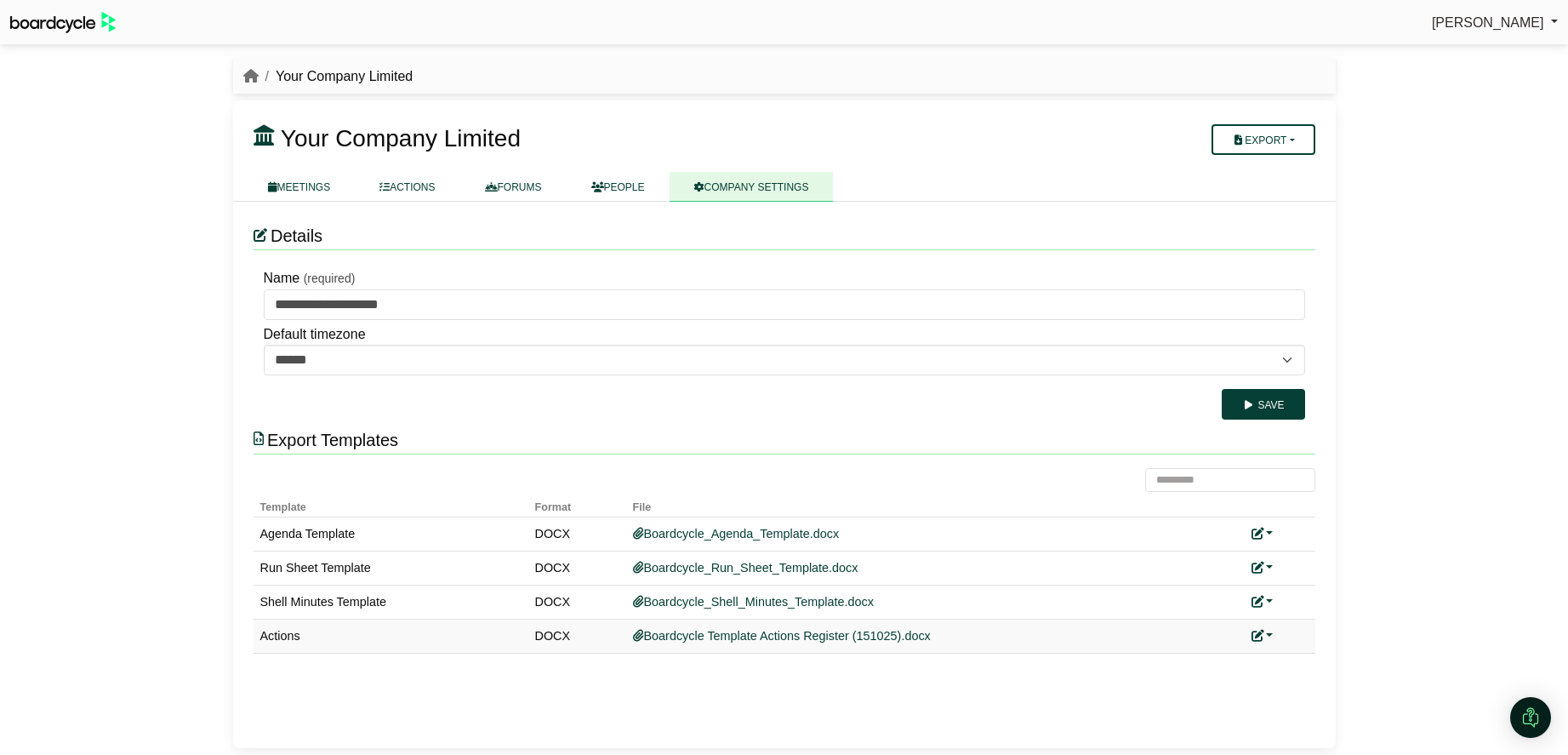
click at [1268, 635] on link at bounding box center [1263, 636] width 22 height 14
click at [1303, 651] on link "Replace custom template" at bounding box center [1338, 661] width 174 height 32
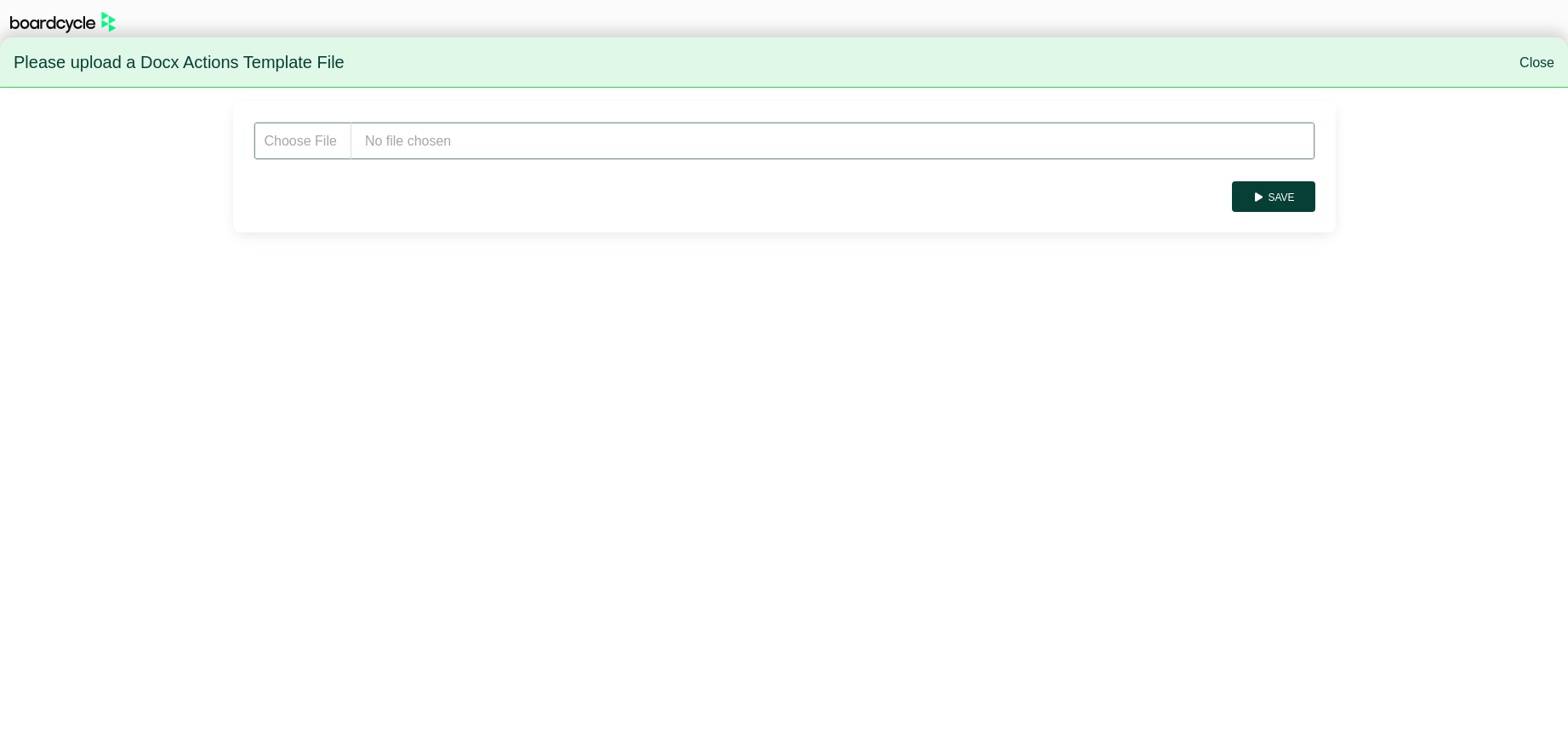
click at [500, 151] on input "file" at bounding box center [784, 140] width 1062 height 38
click at [441, 143] on input "file" at bounding box center [784, 140] width 1062 height 38
type input "**********"
click at [1285, 203] on button "Save" at bounding box center [1273, 197] width 83 height 31
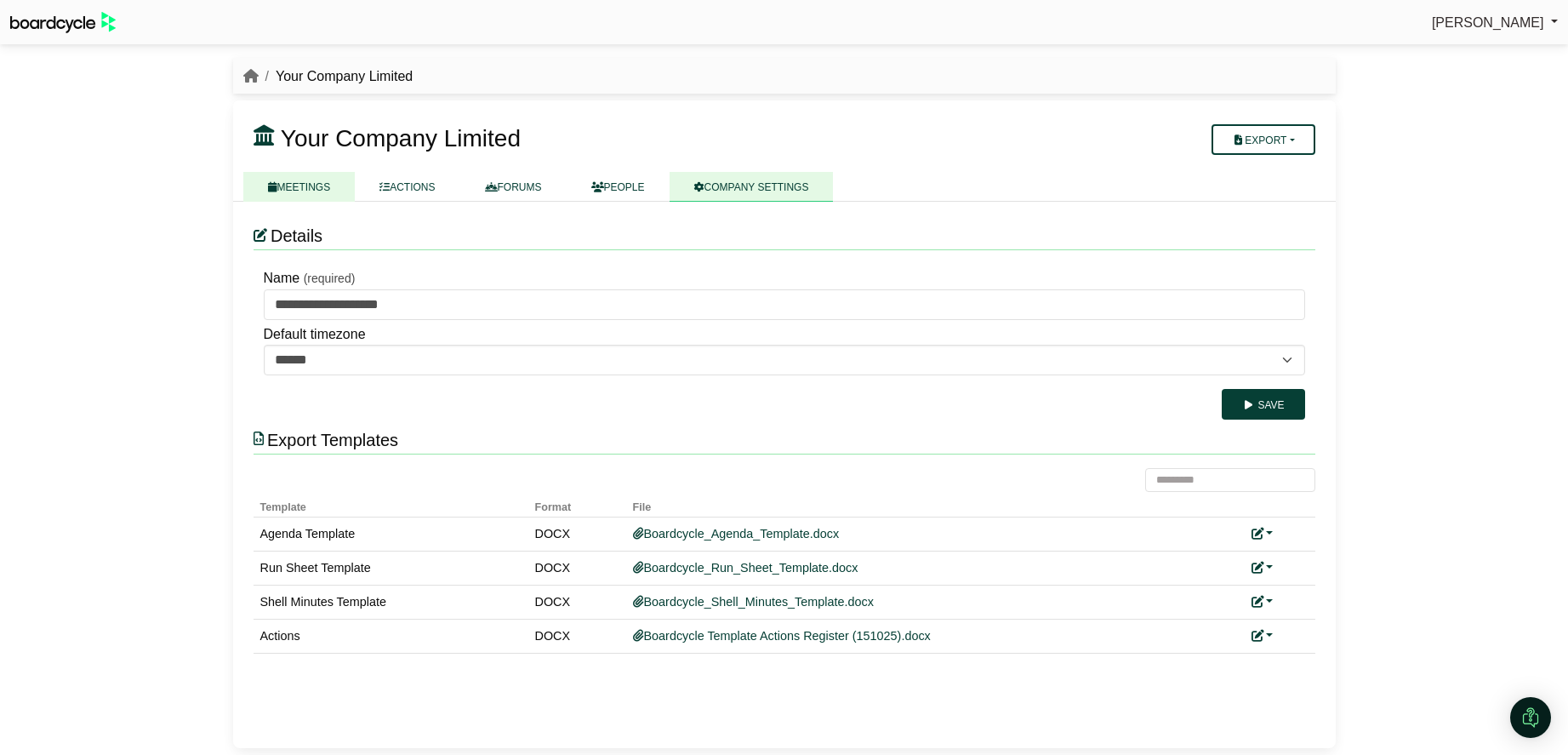
click at [331, 194] on link "MEETINGS" at bounding box center [299, 186] width 112 height 30
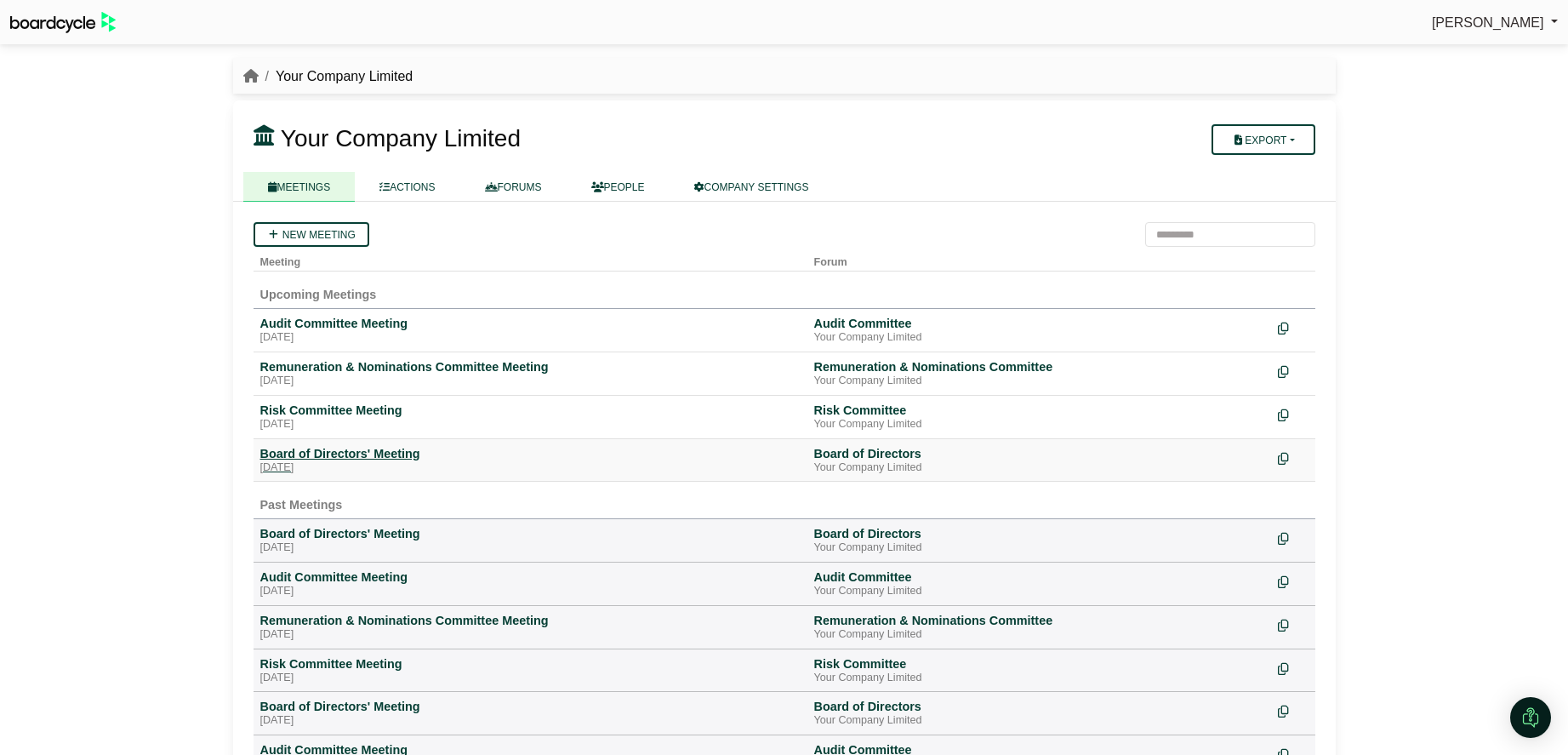
click at [339, 465] on div "[DATE]" at bounding box center [530, 468] width 540 height 14
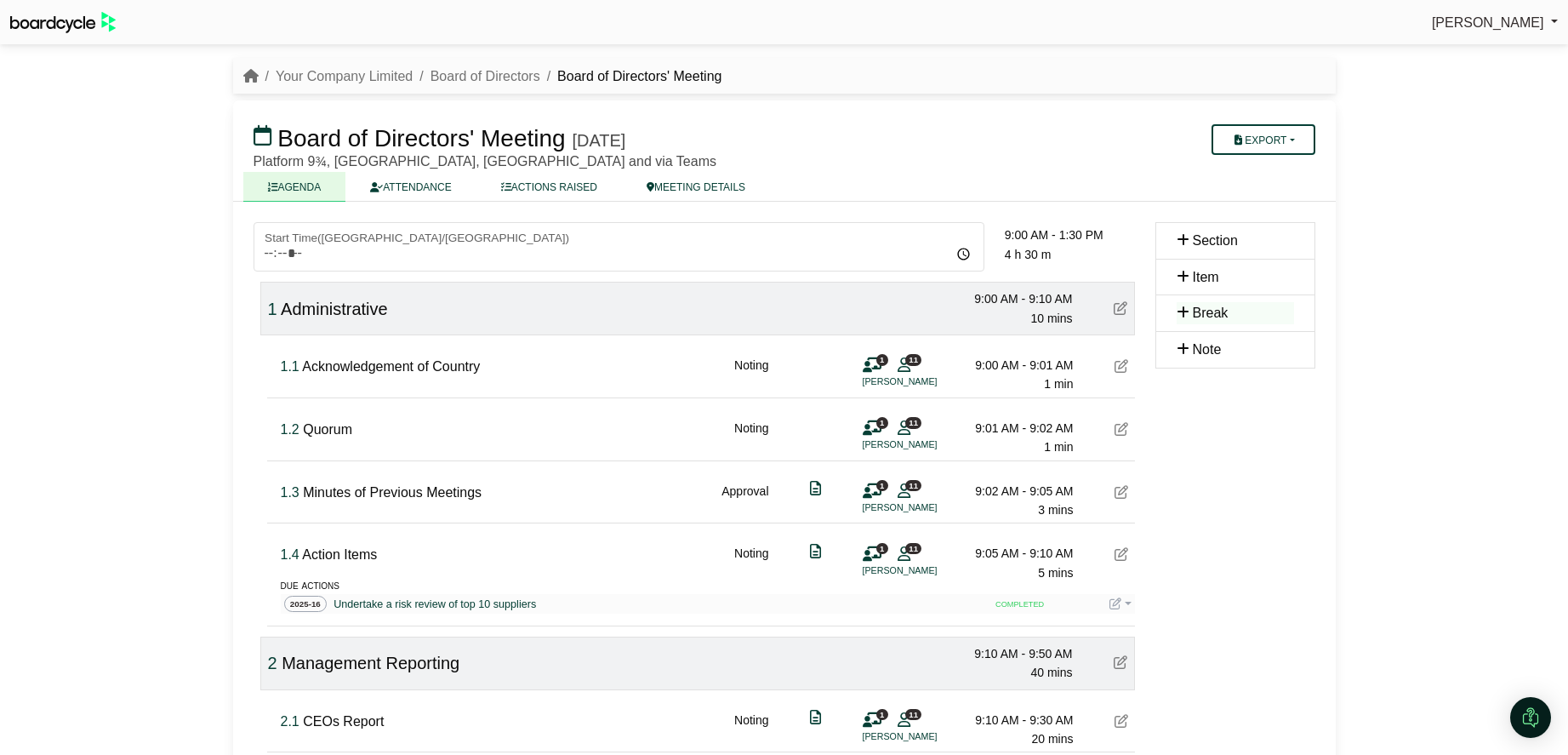
click at [1265, 155] on div "Board of Directors' Meeting [DATE] Export [GEOGRAPHIC_DATA] Run Sheet Shell Min…" at bounding box center [784, 145] width 1062 height 48
click at [1276, 143] on button "Export" at bounding box center [1263, 140] width 103 height 31
click at [1271, 239] on link "Actions" at bounding box center [1280, 246] width 148 height 26
drag, startPoint x: 308, startPoint y: 73, endPoint x: 323, endPoint y: 79, distance: 16.2
click at [308, 73] on link "Your Company Limited" at bounding box center [344, 76] width 137 height 14
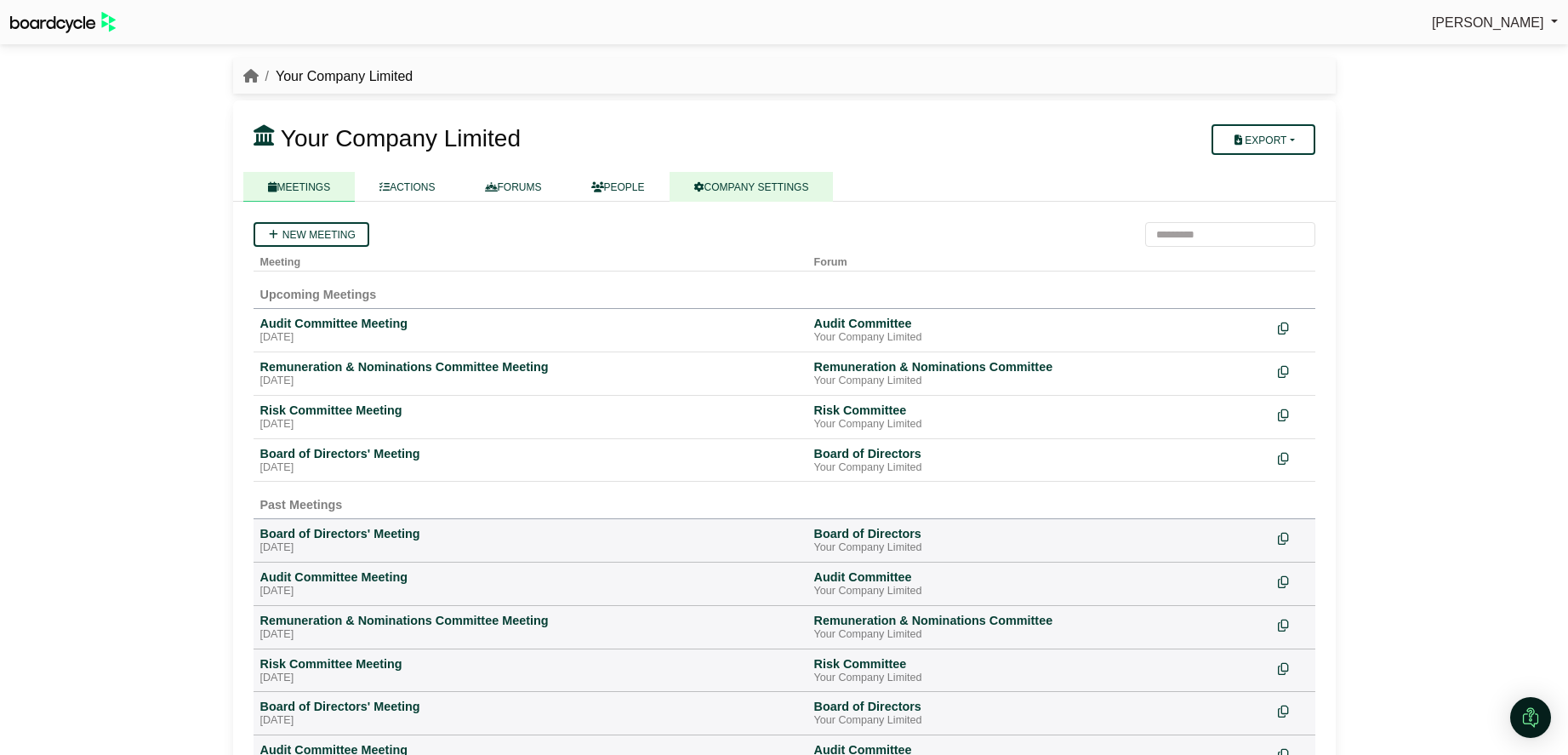
click at [744, 186] on link "COMPANY SETTINGS" at bounding box center [751, 186] width 164 height 30
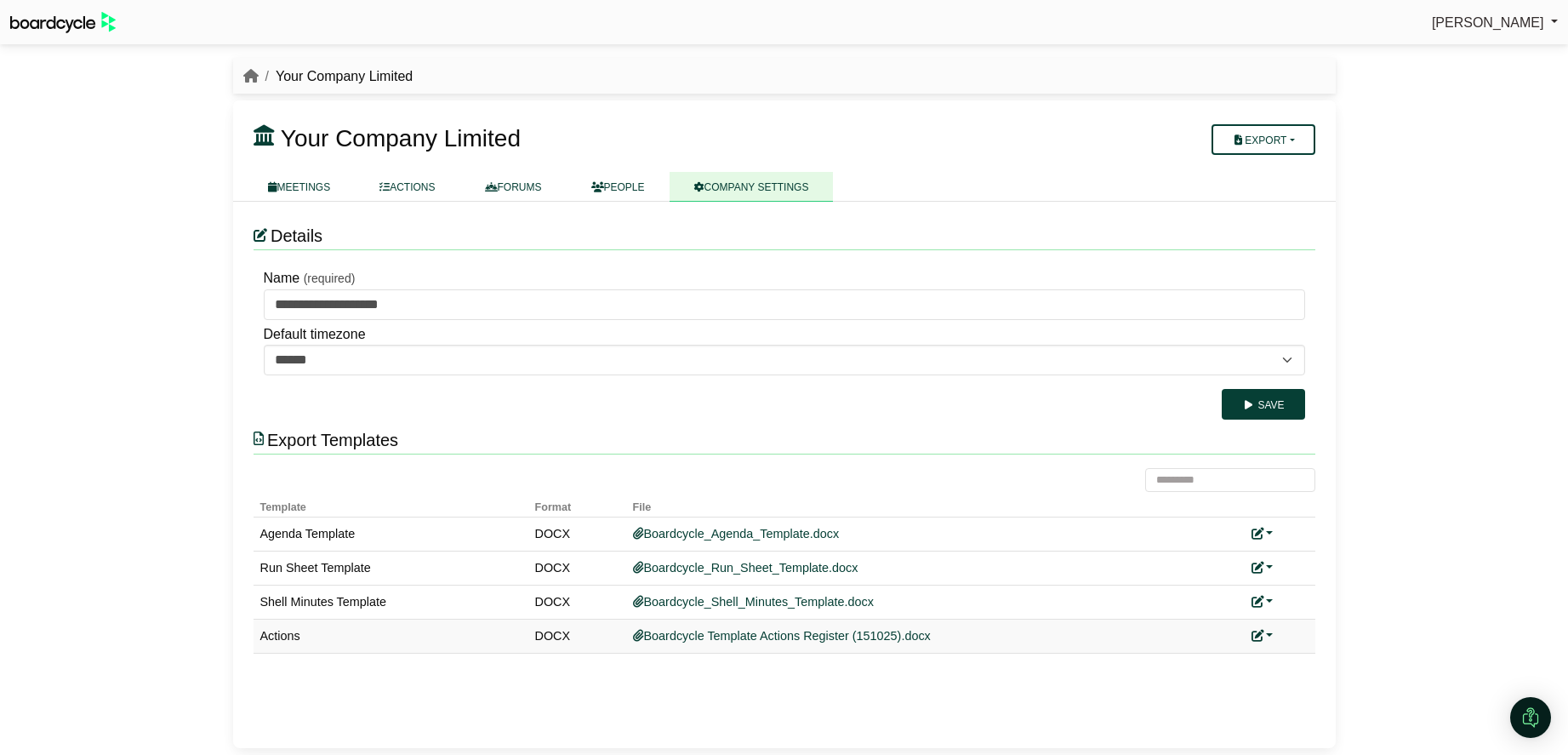
click at [1266, 636] on link at bounding box center [1263, 636] width 22 height 14
click at [1299, 654] on link "Replace custom template" at bounding box center [1338, 661] width 174 height 32
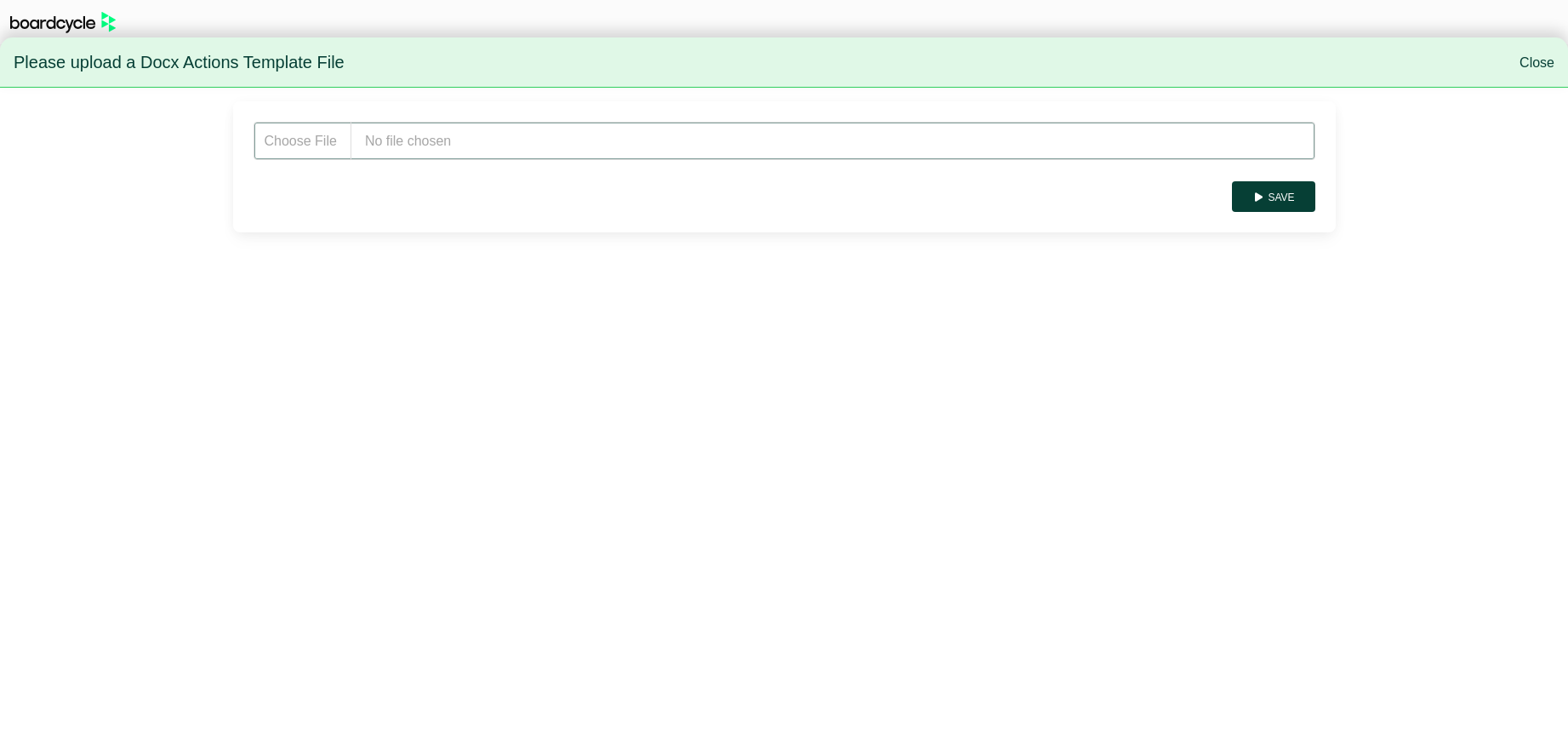
click at [476, 134] on input "file" at bounding box center [784, 140] width 1062 height 38
click at [486, 143] on input "file" at bounding box center [784, 140] width 1062 height 38
type input "**********"
click at [1285, 187] on button "Save" at bounding box center [1273, 197] width 83 height 31
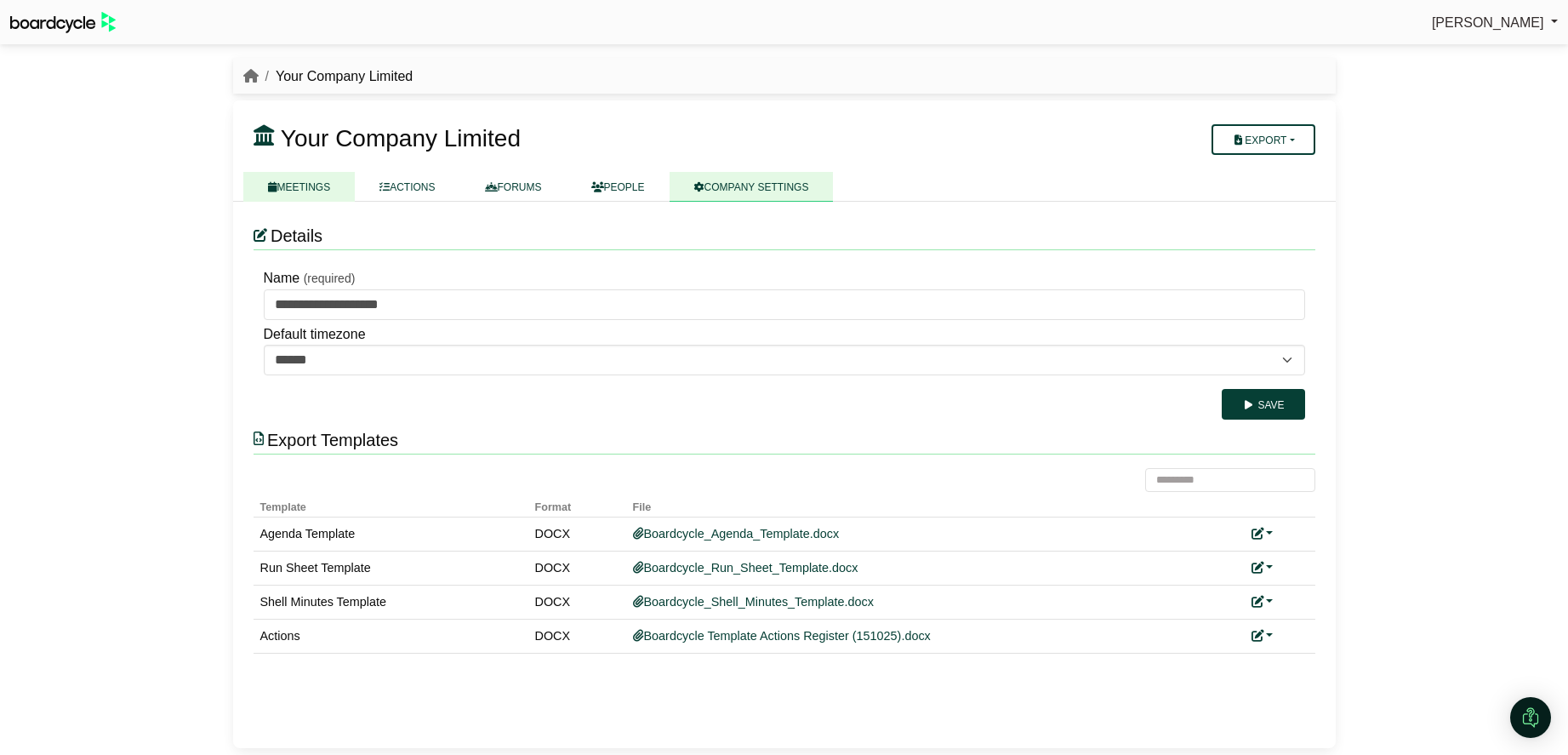
click at [310, 186] on link "MEETINGS" at bounding box center [299, 186] width 112 height 30
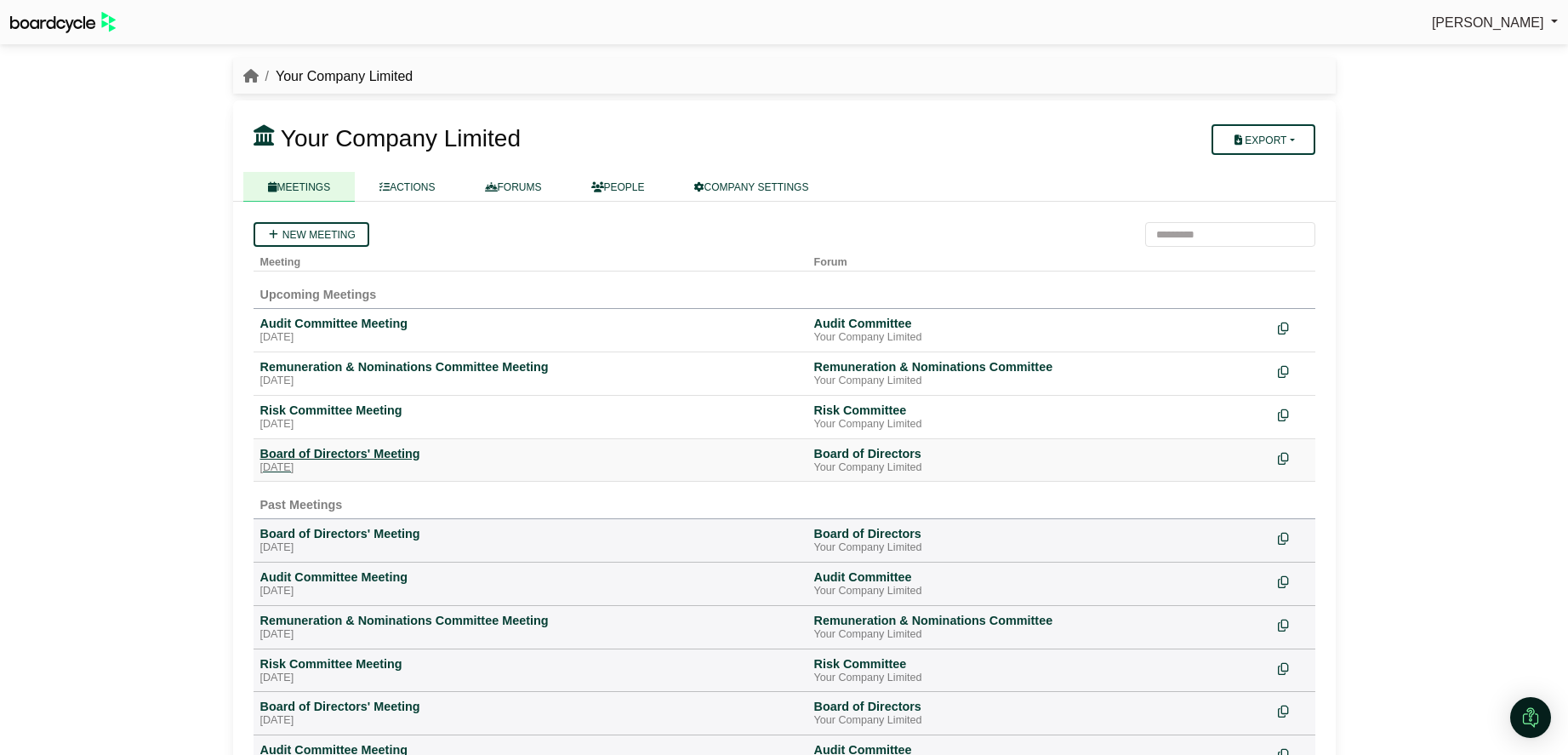
click at [341, 465] on div "[DATE]" at bounding box center [530, 468] width 540 height 14
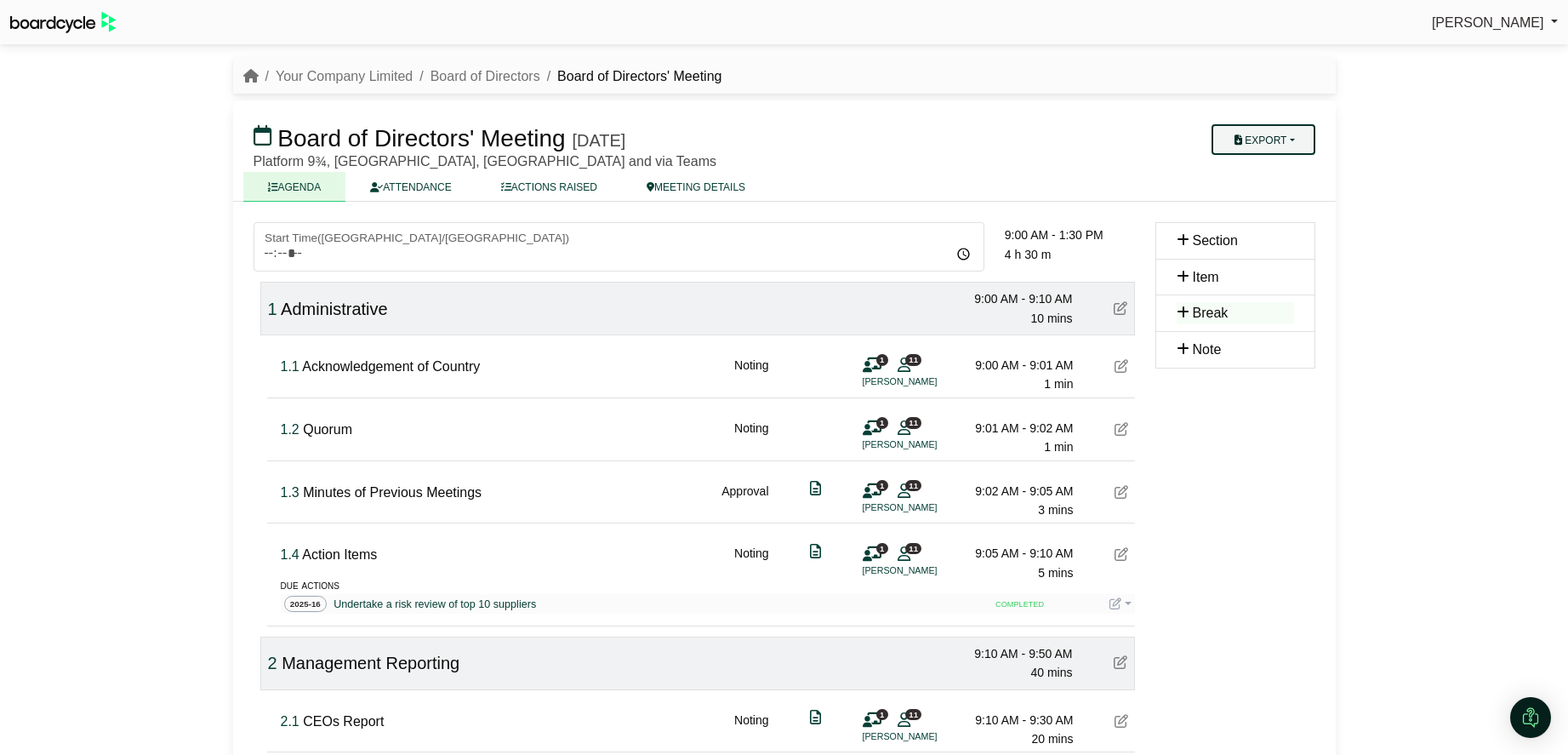
click at [1298, 150] on button "Export" at bounding box center [1263, 140] width 103 height 31
click at [1265, 246] on link "Actions" at bounding box center [1280, 246] width 148 height 26
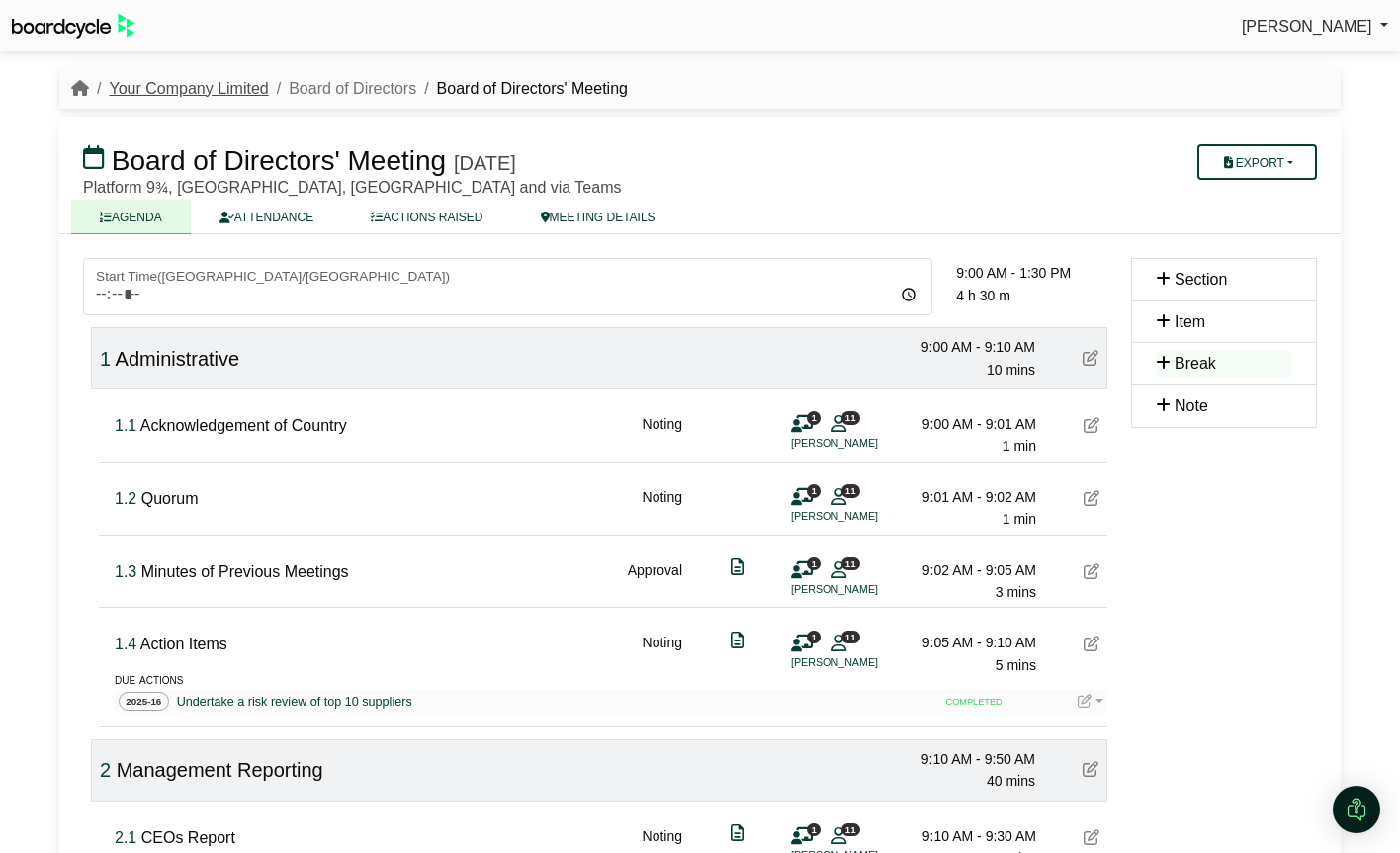
click at [219, 91] on link "Your Company Limited" at bounding box center [188, 88] width 159 height 17
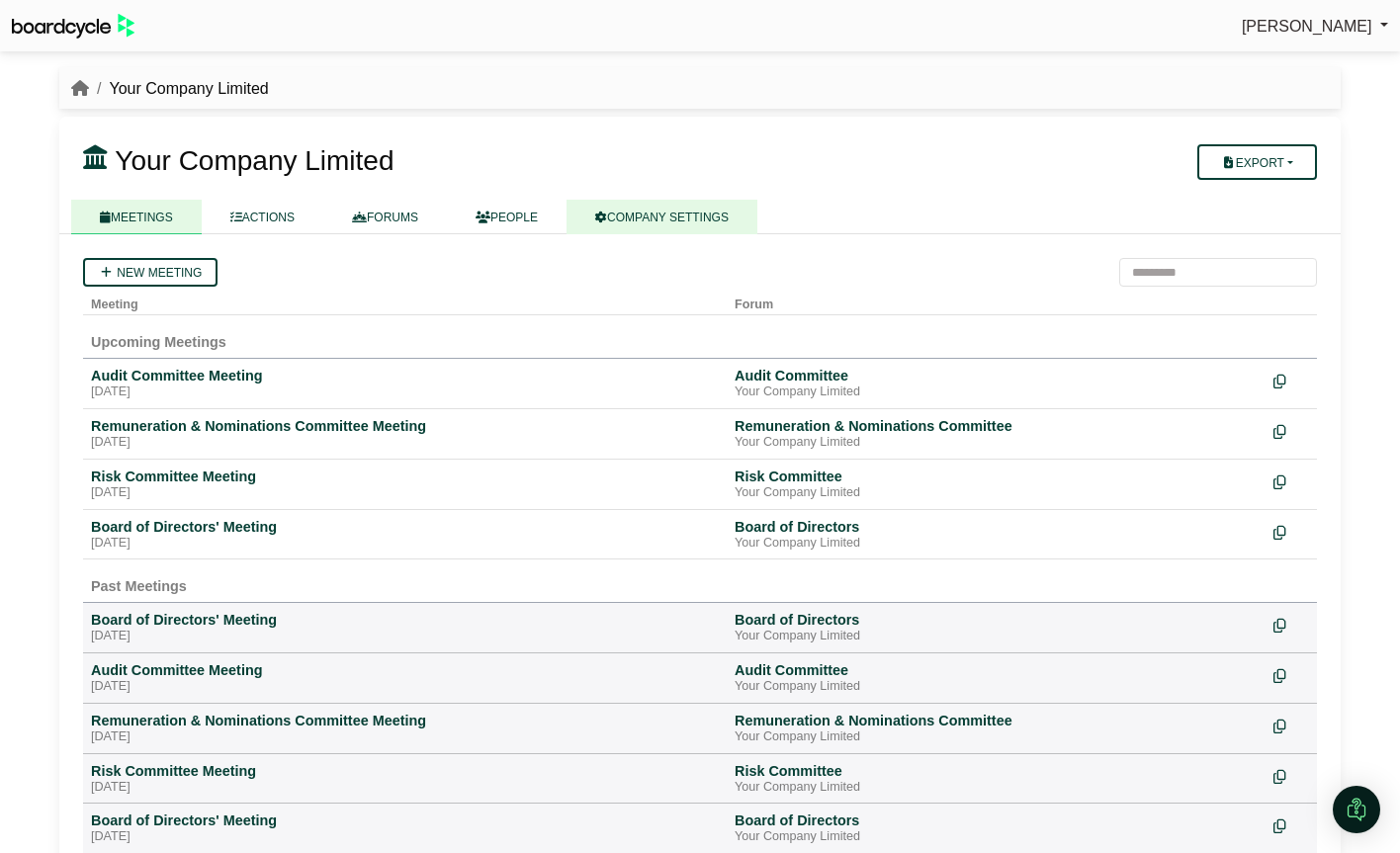
click at [675, 216] on link "COMPANY SETTINGS" at bounding box center [661, 216] width 191 height 35
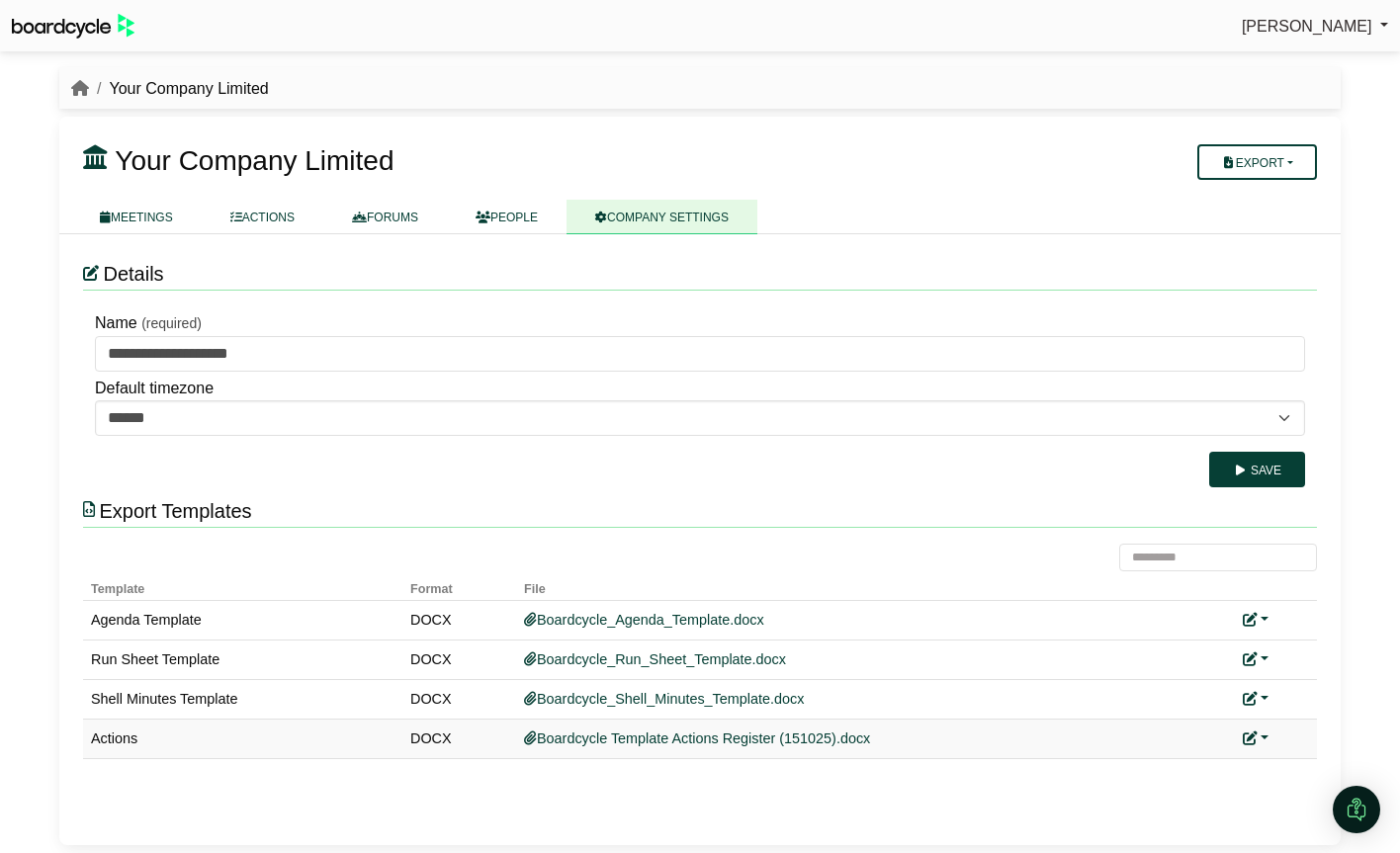
click at [1264, 735] on link at bounding box center [1256, 738] width 26 height 16
click at [1237, 779] on link "Replace custom template" at bounding box center [1168, 767] width 202 height 38
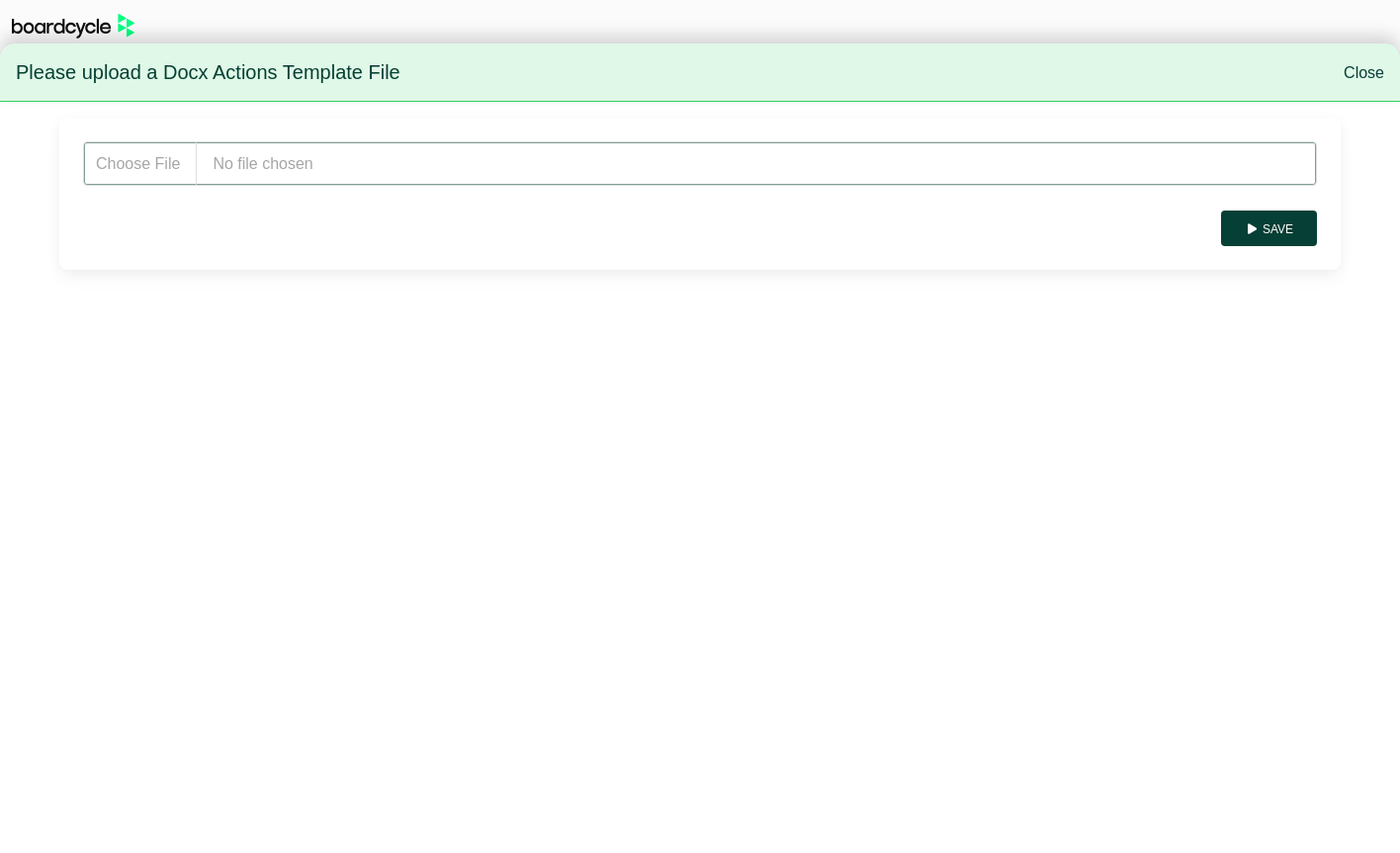
click at [297, 177] on input "file" at bounding box center [700, 163] width 1234 height 44
click at [295, 164] on input "file" at bounding box center [700, 163] width 1234 height 44
type input "**********"
click at [1275, 236] on button "Save" at bounding box center [1269, 228] width 96 height 36
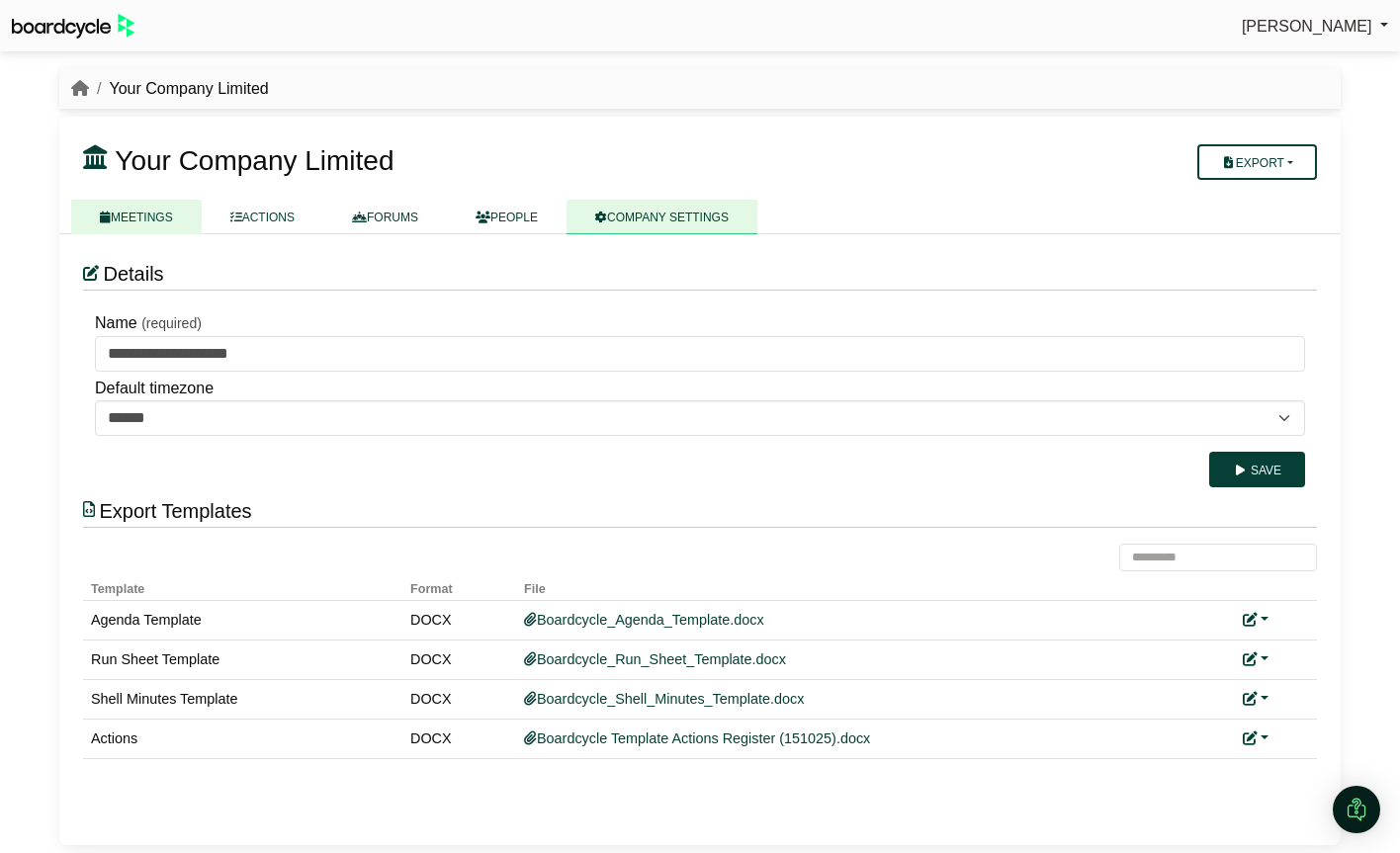
click at [125, 216] on link "MEETINGS" at bounding box center [136, 216] width 131 height 35
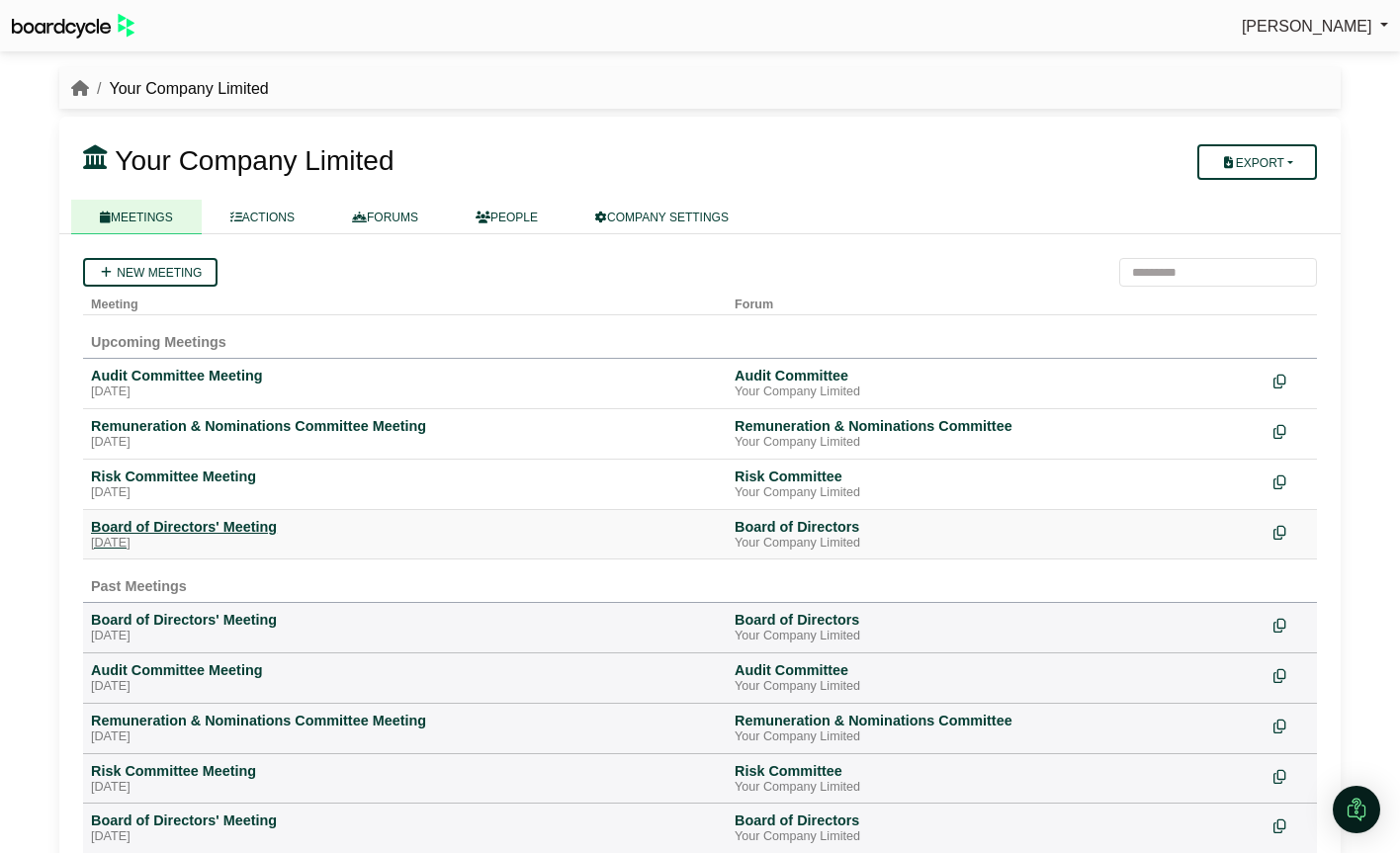
click at [227, 524] on div "Board of Directors' Meeting" at bounding box center [404, 527] width 628 height 18
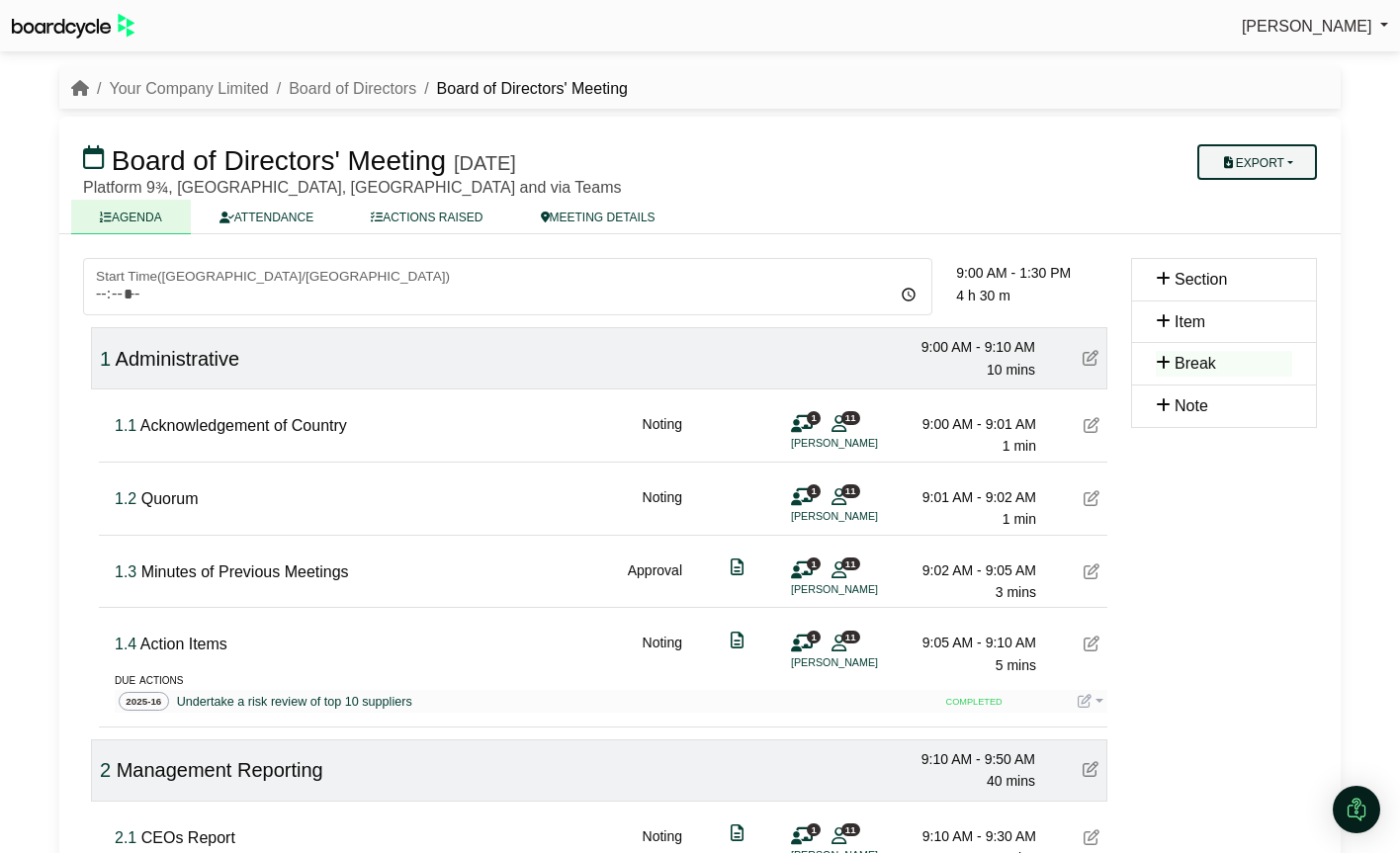
click at [1290, 156] on button "Export" at bounding box center [1257, 162] width 120 height 36
click at [1270, 280] on link "Actions" at bounding box center [1276, 286] width 172 height 30
